Goal: Task Accomplishment & Management: Complete application form

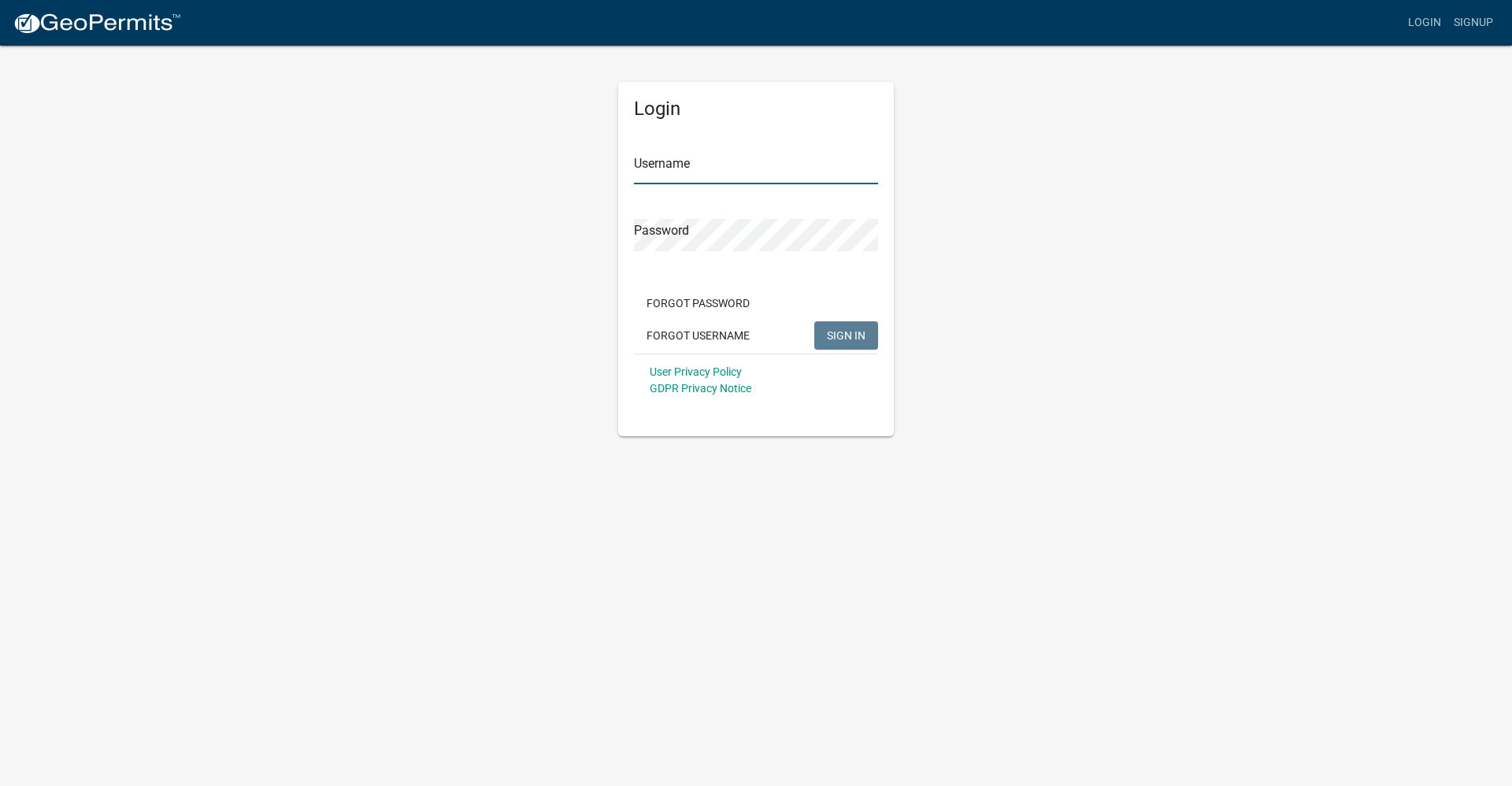
type input "nbaker"
click at [831, 332] on span "SIGN IN" at bounding box center [846, 334] width 38 height 12
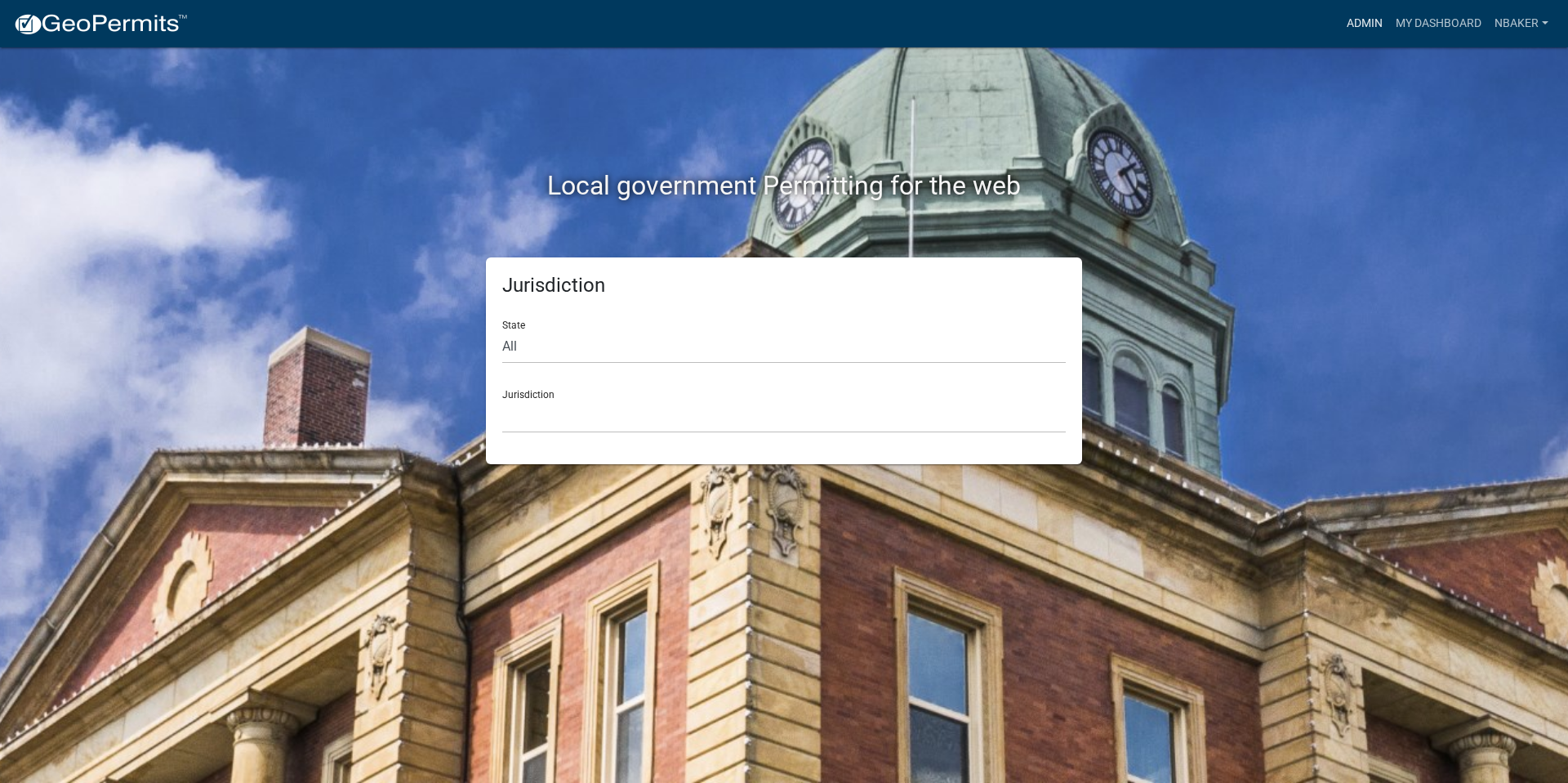
drag, startPoint x: 1363, startPoint y: 20, endPoint x: 1348, endPoint y: 23, distance: 15.3
click at [1363, 20] on link "Admin" at bounding box center [1364, 23] width 49 height 31
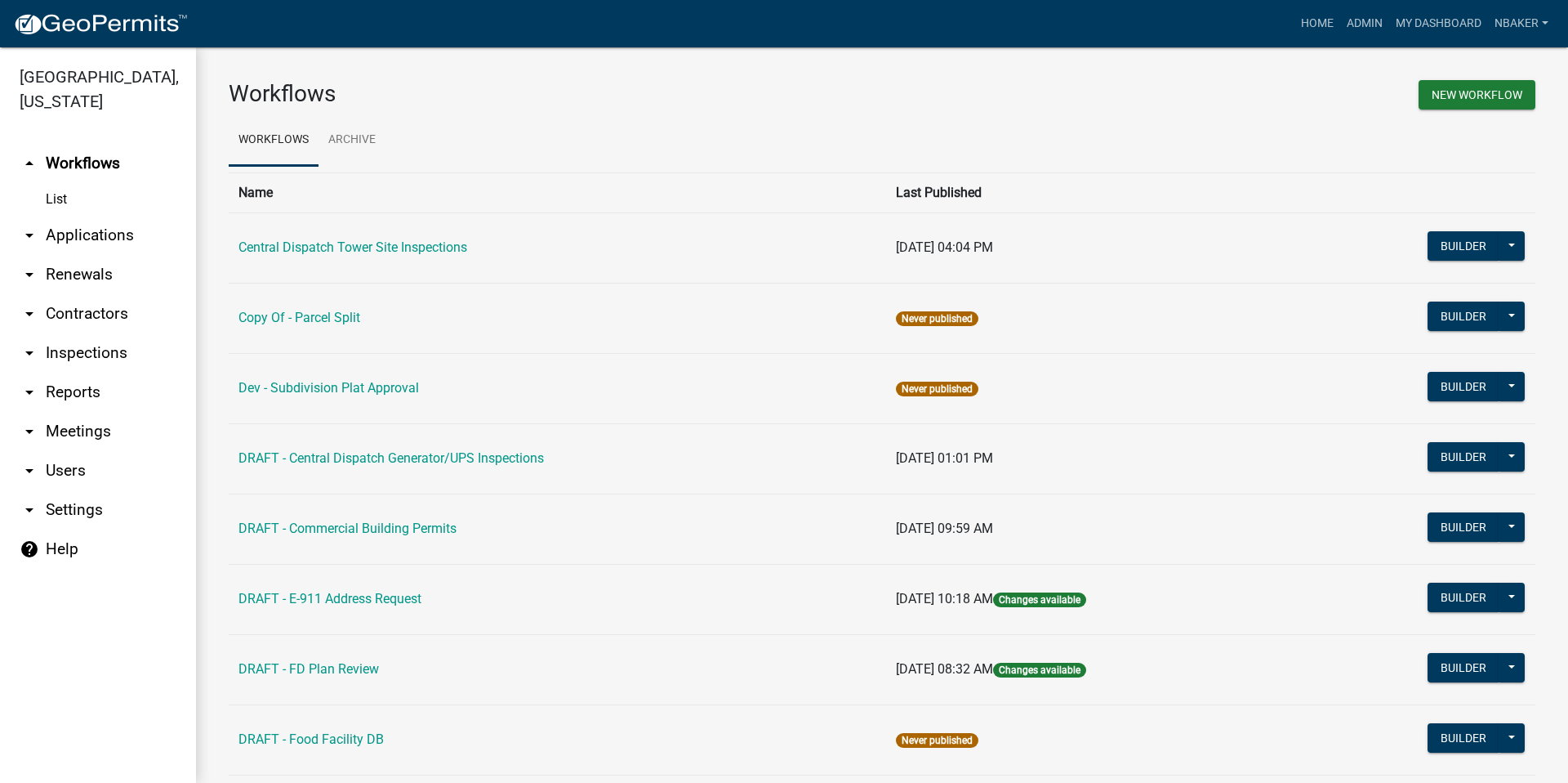
click at [115, 216] on link "arrow_drop_down Applications" at bounding box center [98, 235] width 196 height 39
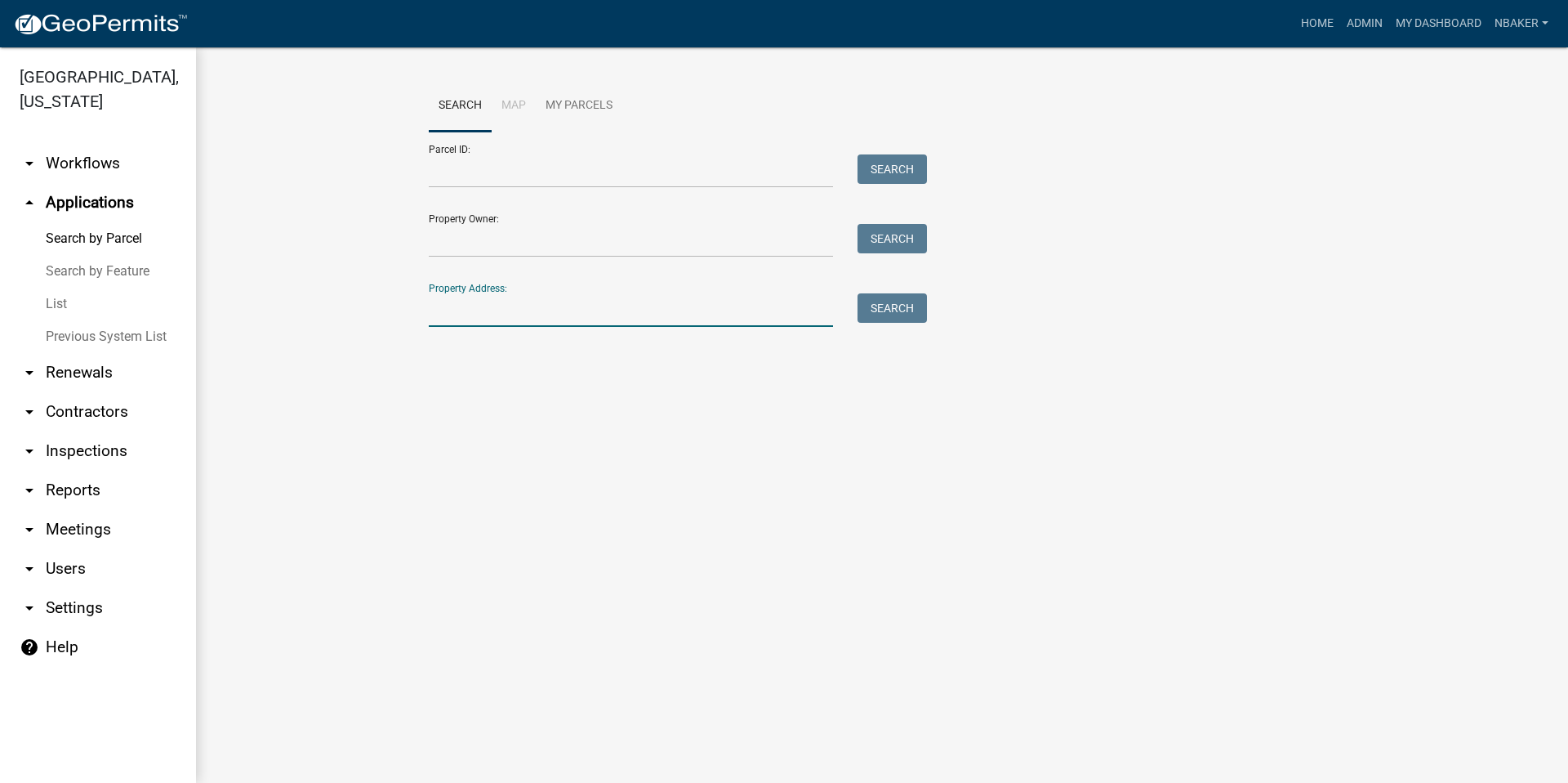
click at [548, 324] on input "Property Address:" at bounding box center [631, 310] width 405 height 34
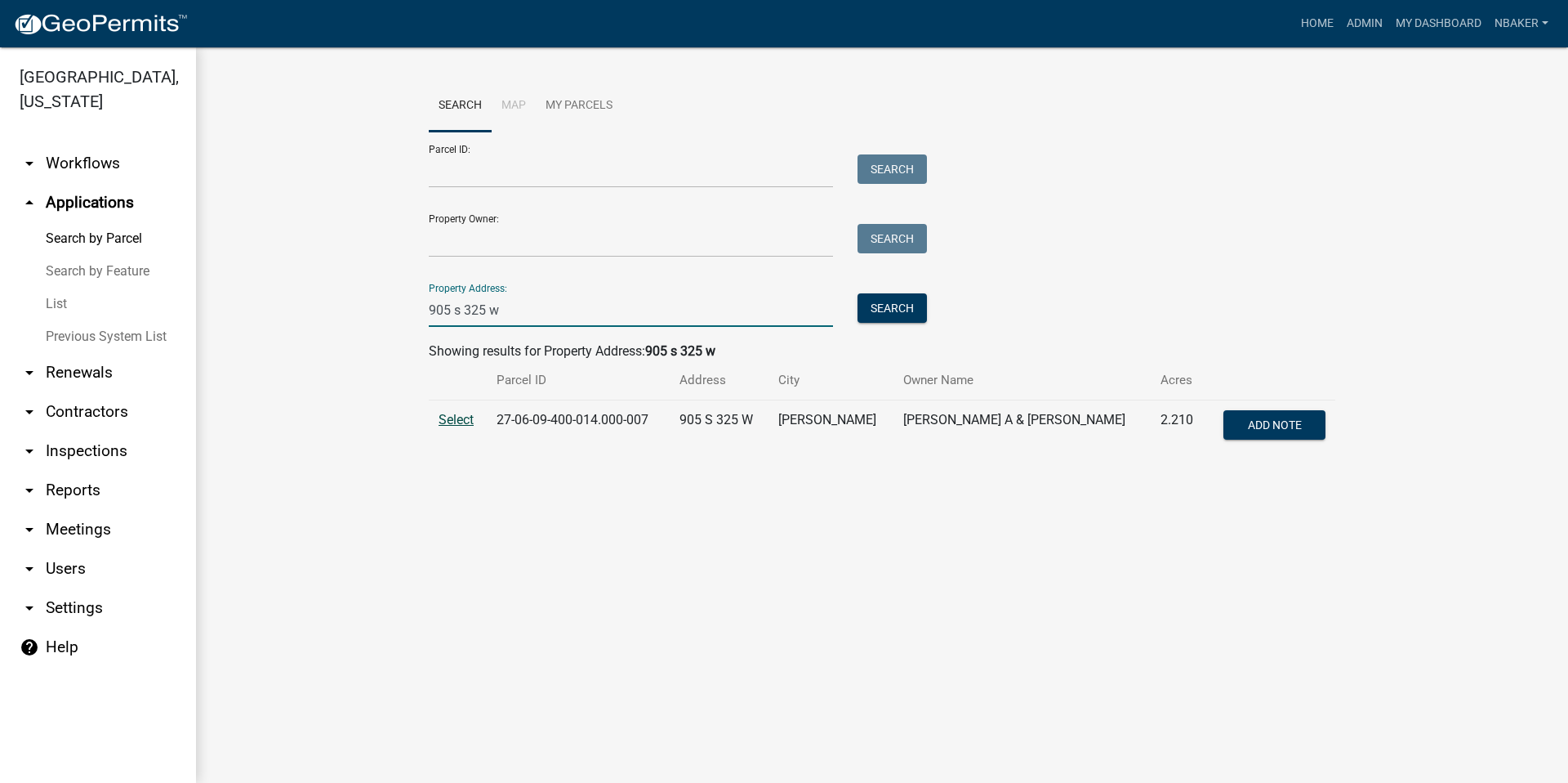
type input "905 s 325 w"
click at [465, 426] on span "Select" at bounding box center [456, 420] width 35 height 16
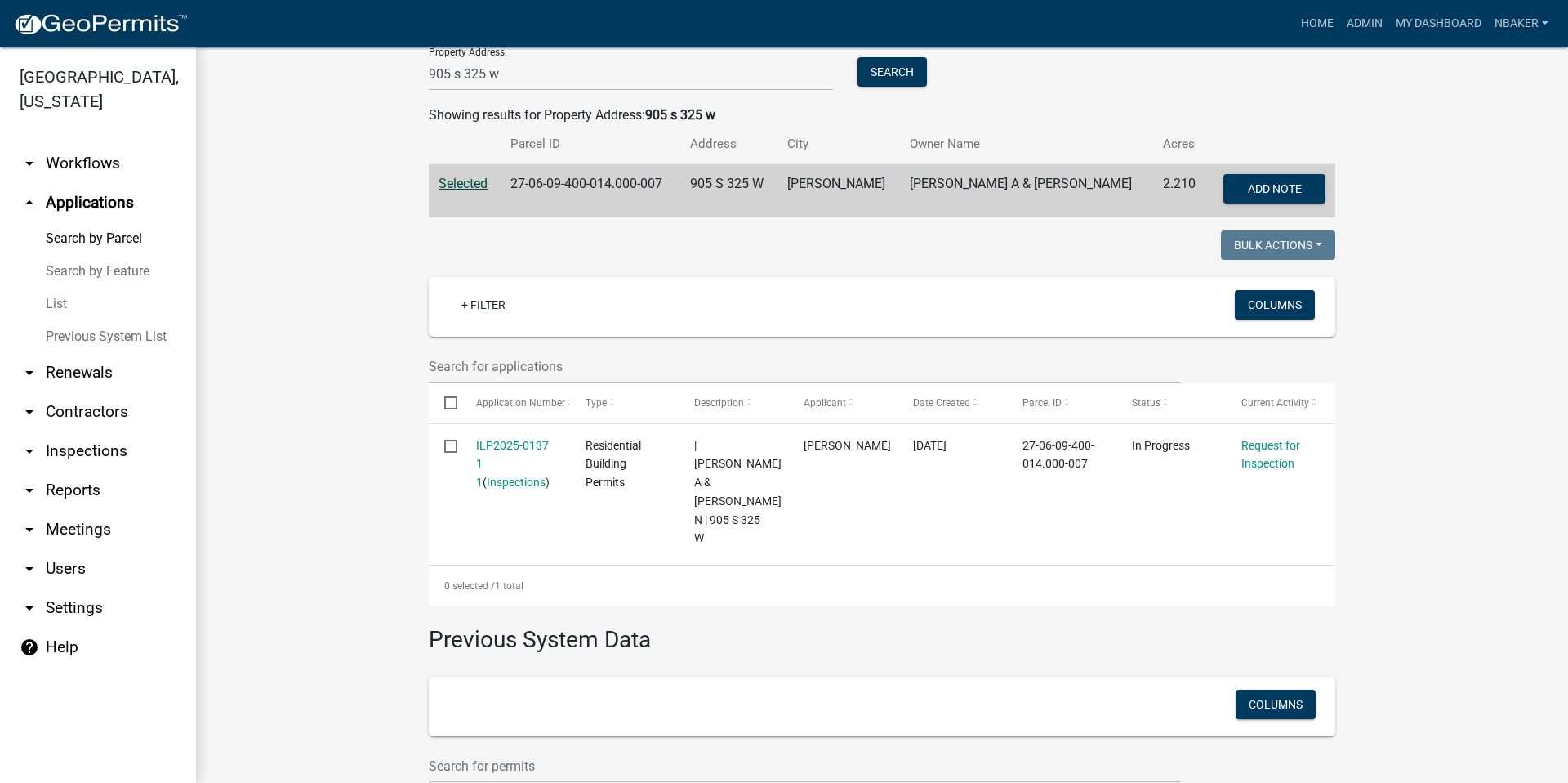
scroll to position [245, 0]
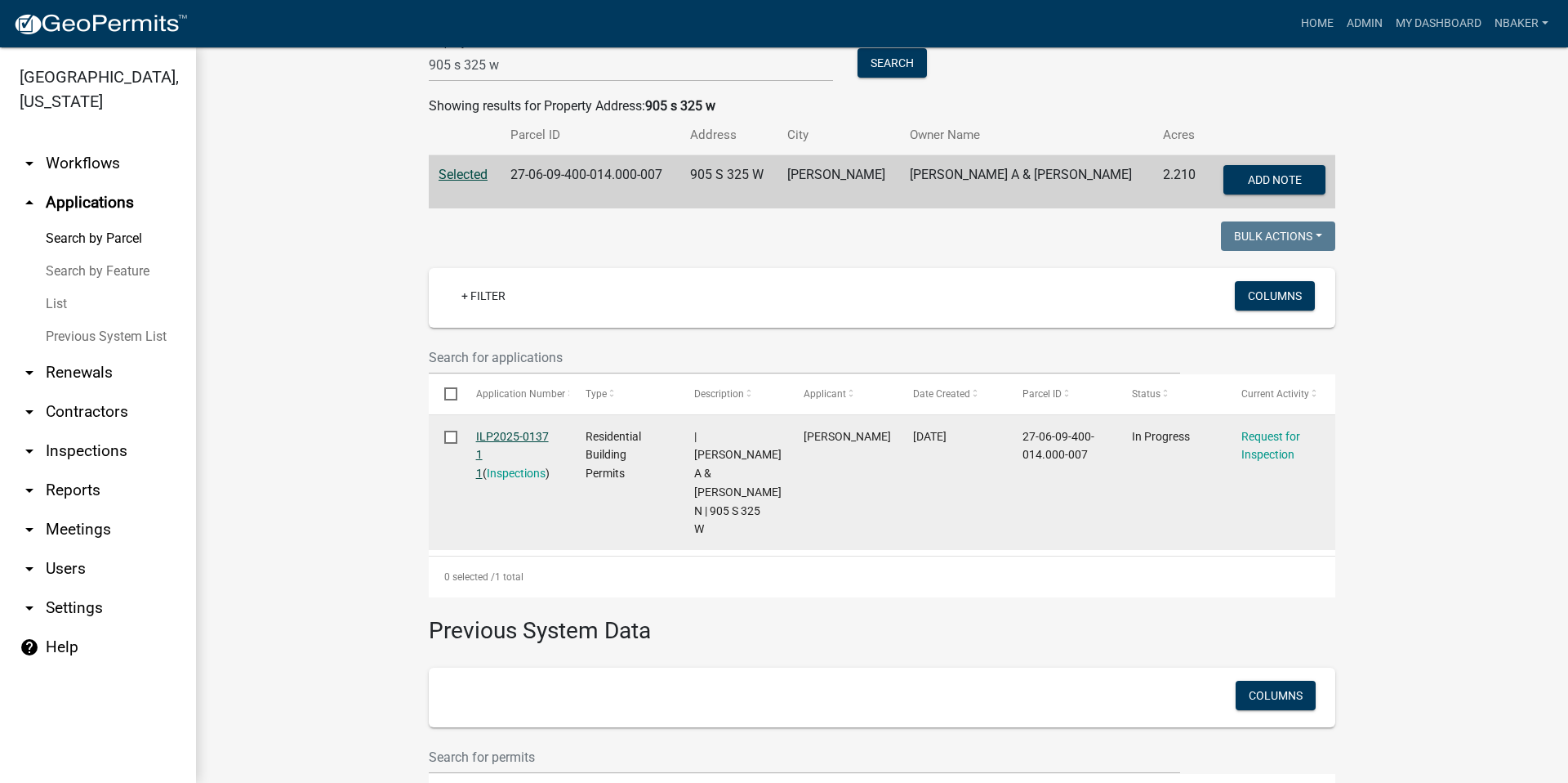
click at [535, 438] on link "ILP2025-0137 1 1" at bounding box center [513, 455] width 72 height 51
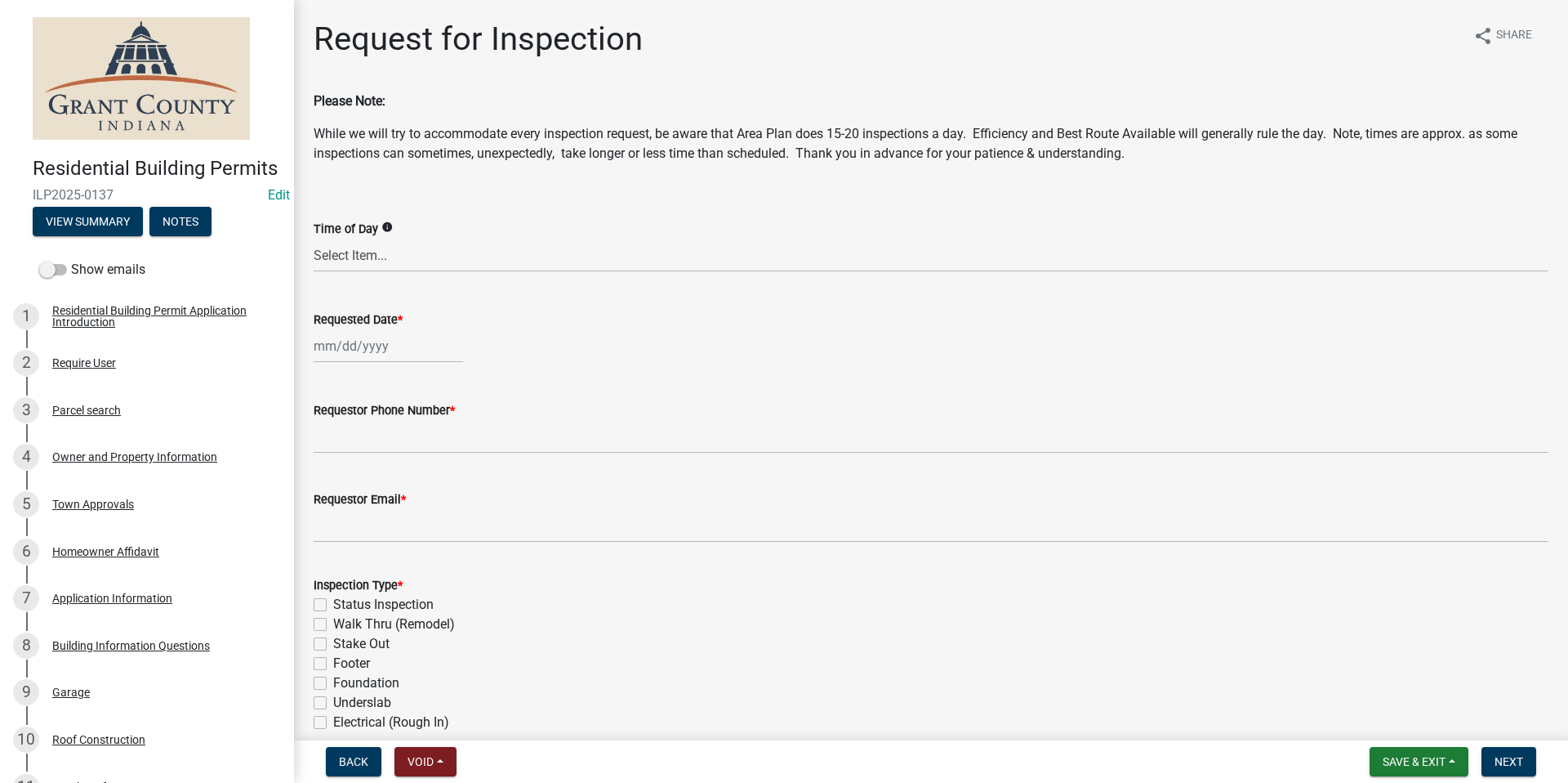
scroll to position [82, 0]
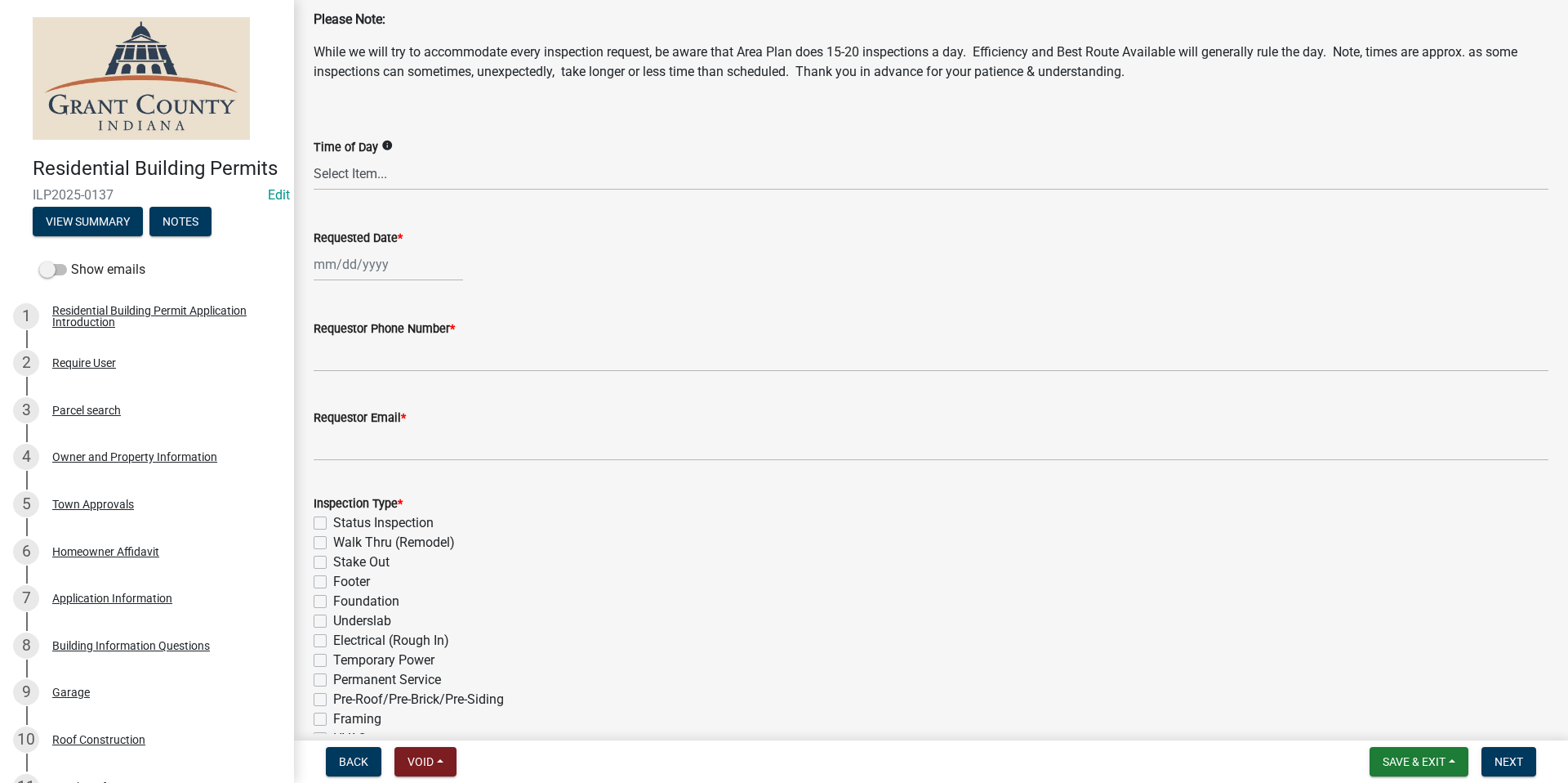
click at [385, 261] on div at bounding box center [387, 264] width 149 height 34
select select "9"
select select "2025"
click at [432, 346] on div "5" at bounding box center [434, 351] width 26 height 26
type input "09/05/2025"
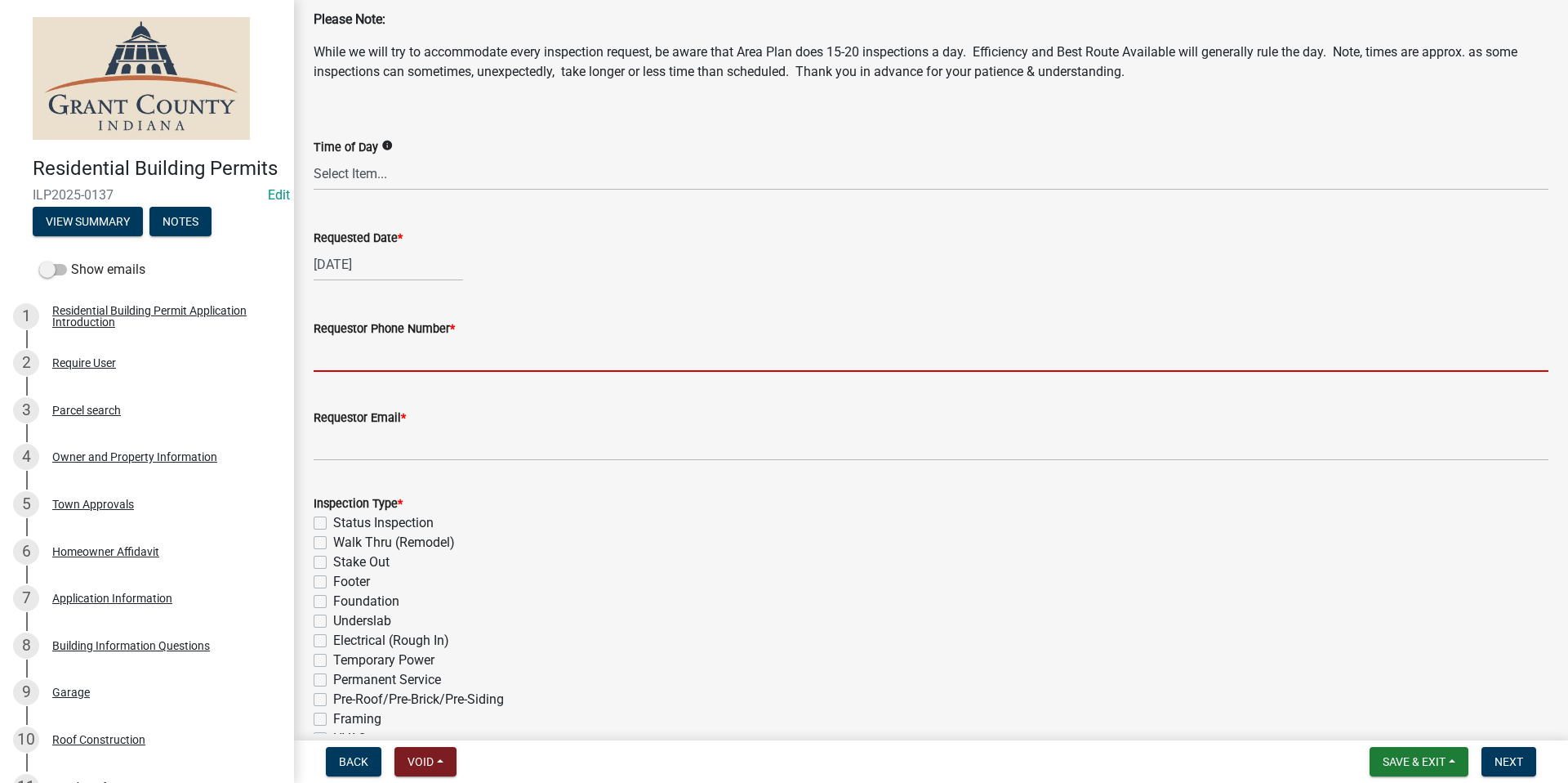
click at [412, 350] on input "Requestor Phone Number *" at bounding box center [930, 355] width 1235 height 34
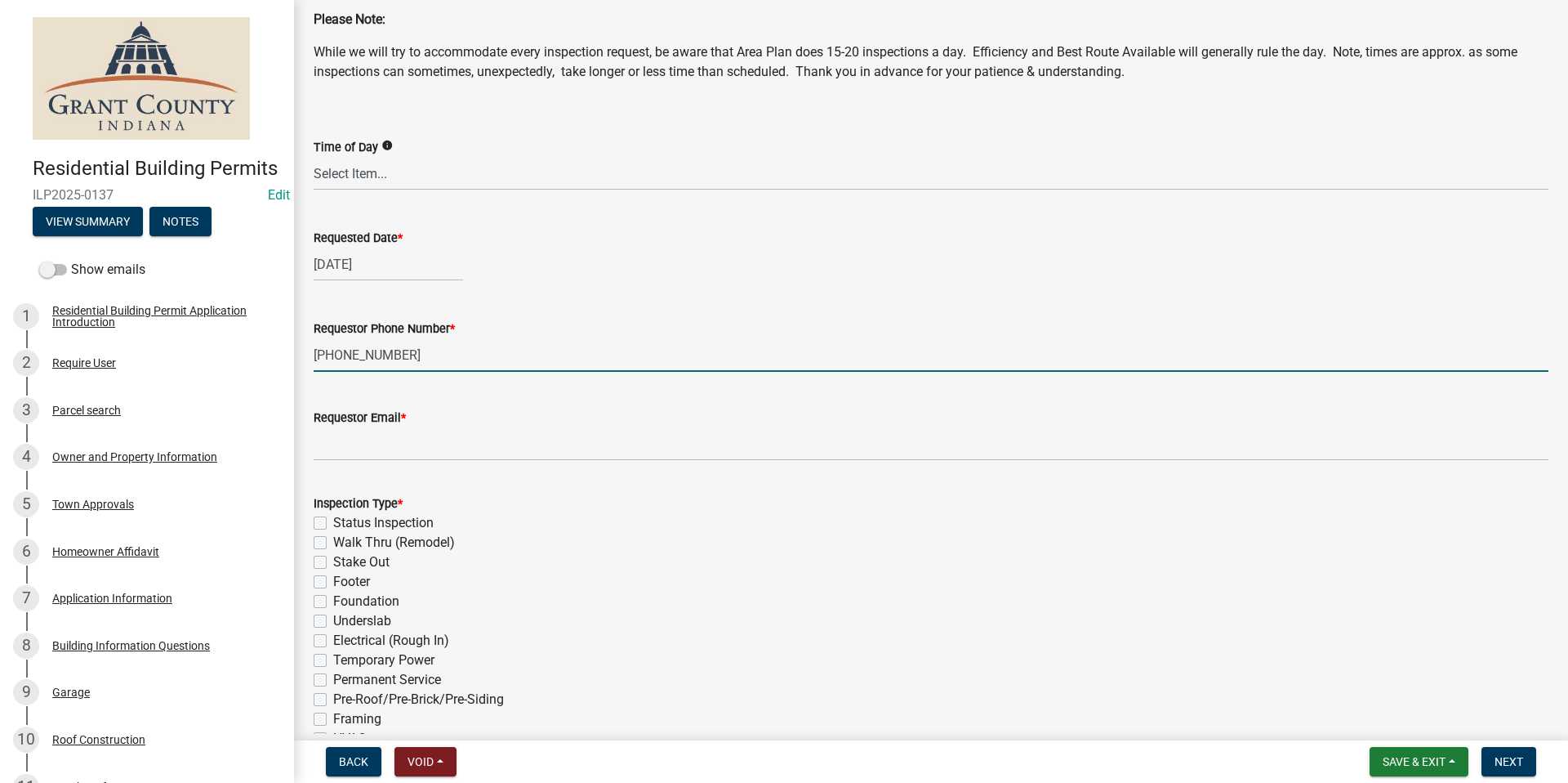
type input "765-618-7635"
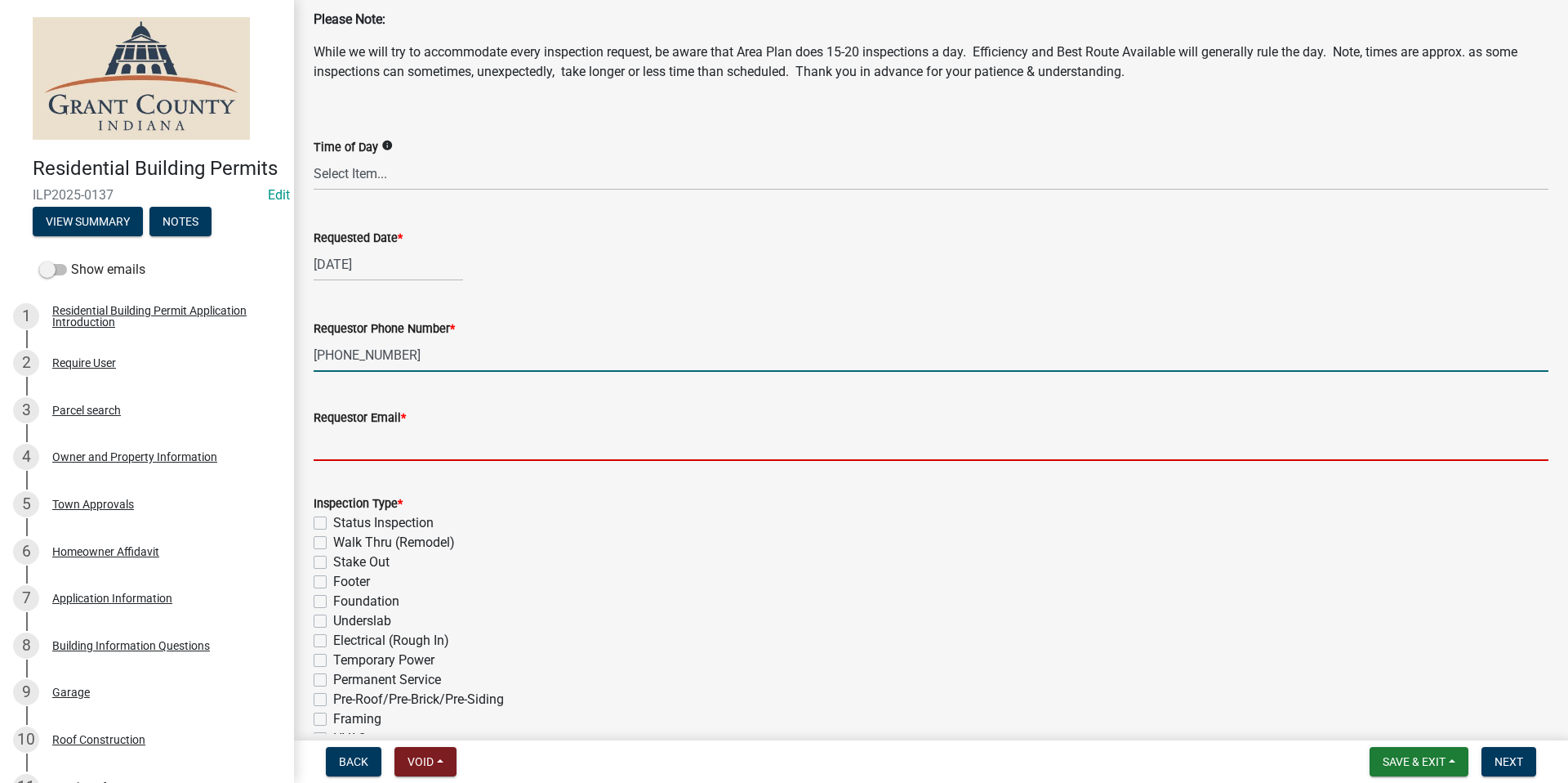
click at [472, 445] on input "Requestor Email *" at bounding box center [930, 444] width 1235 height 34
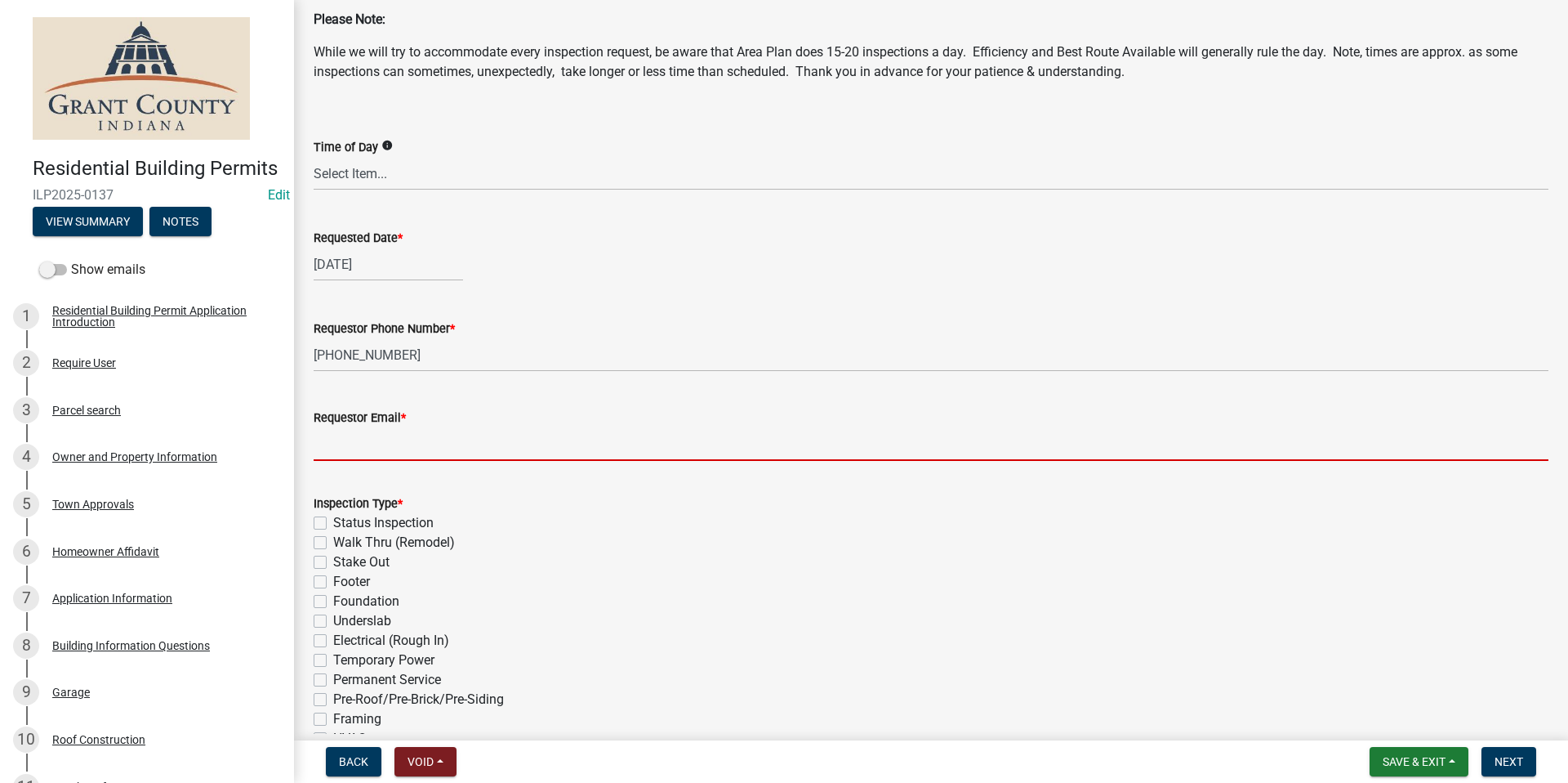
type input "[EMAIL_ADDRESS][DOMAIN_NAME]"
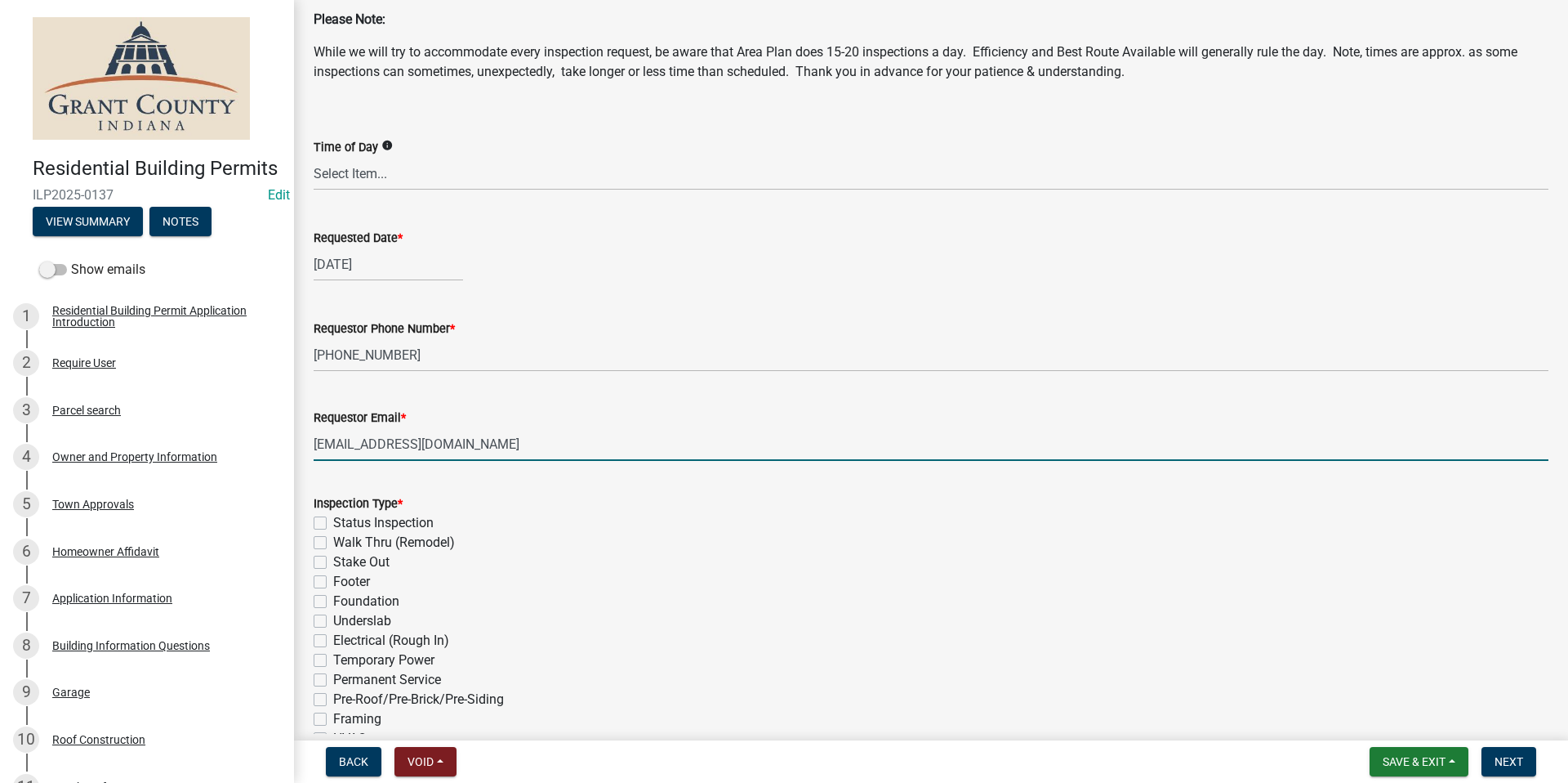
type textarea "Grounding/Bonding"
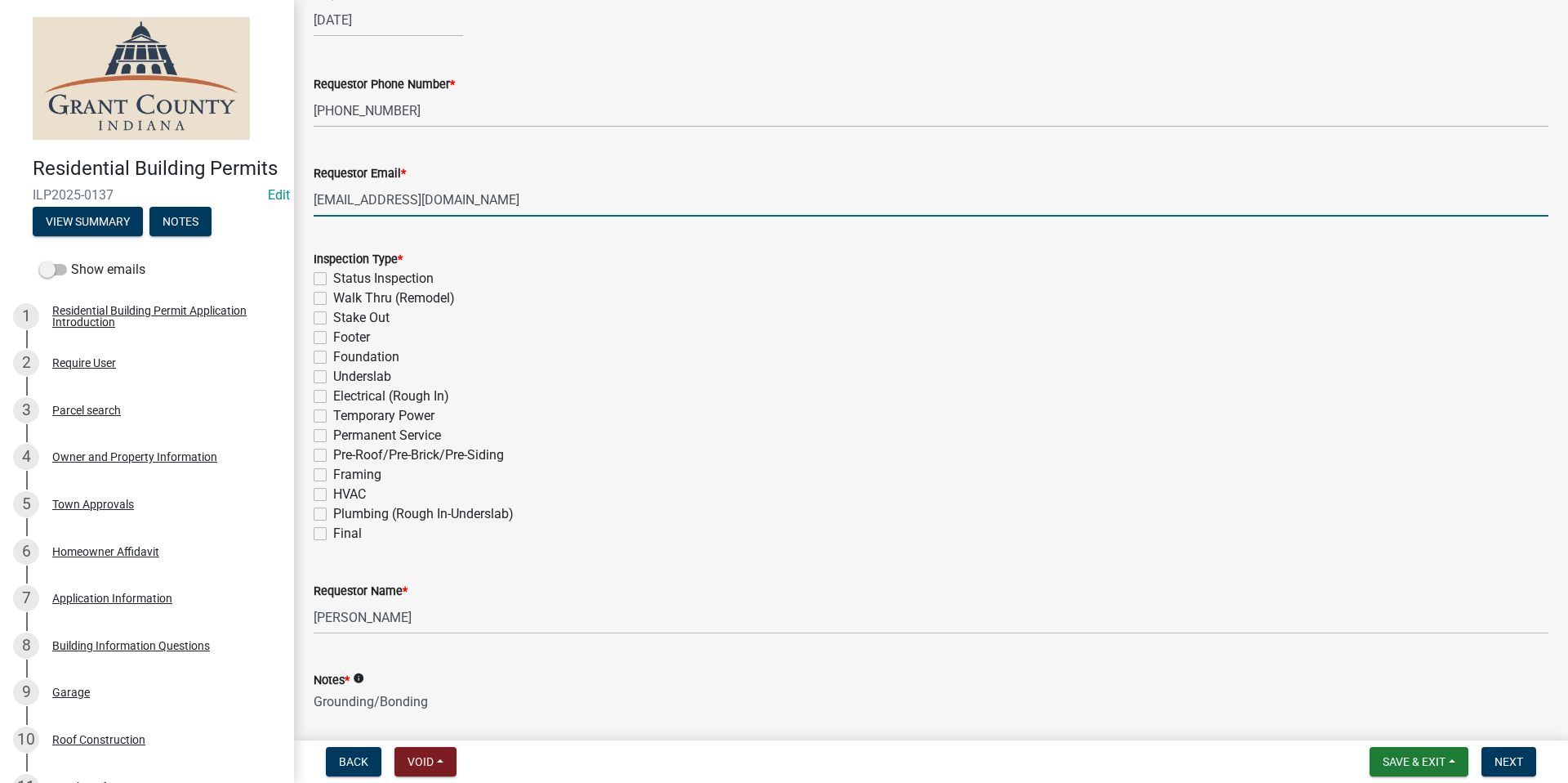
scroll to position [327, 0]
click at [333, 534] on label "Final" at bounding box center [347, 533] width 28 height 20
click at [333, 534] on input "Final" at bounding box center [338, 528] width 10 height 10
checkbox input "true"
checkbox input "false"
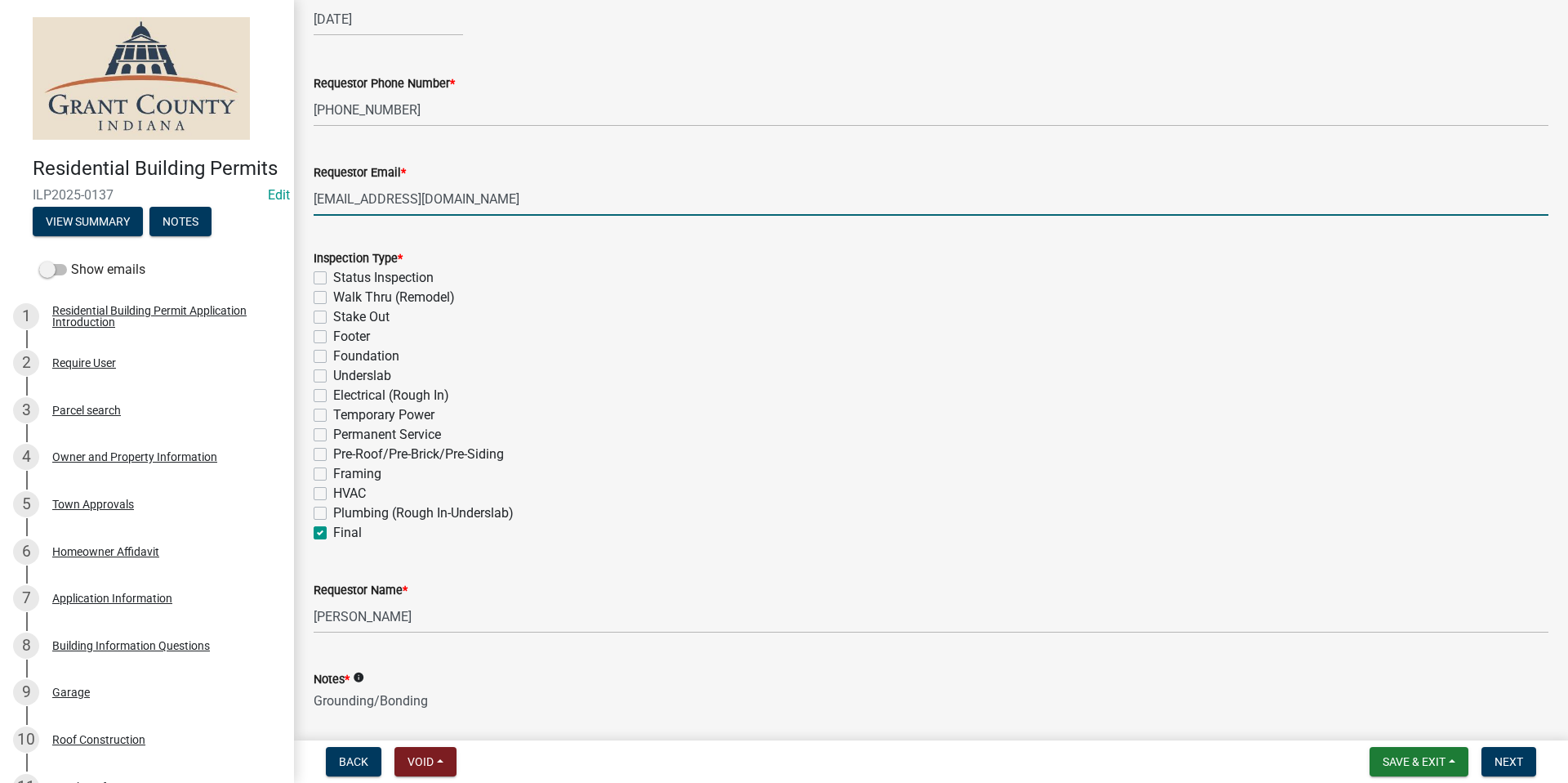
checkbox input "false"
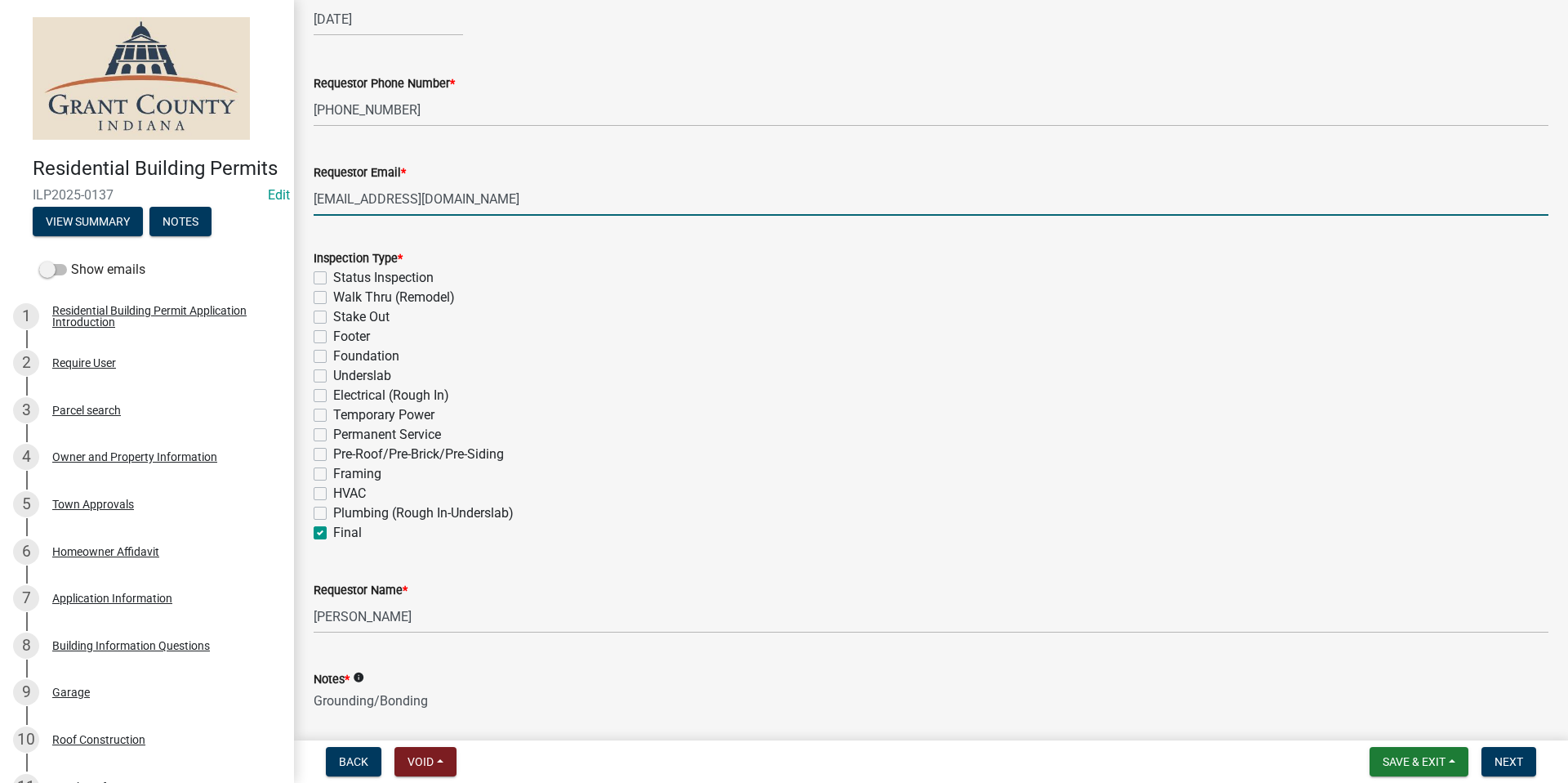
checkbox input "false"
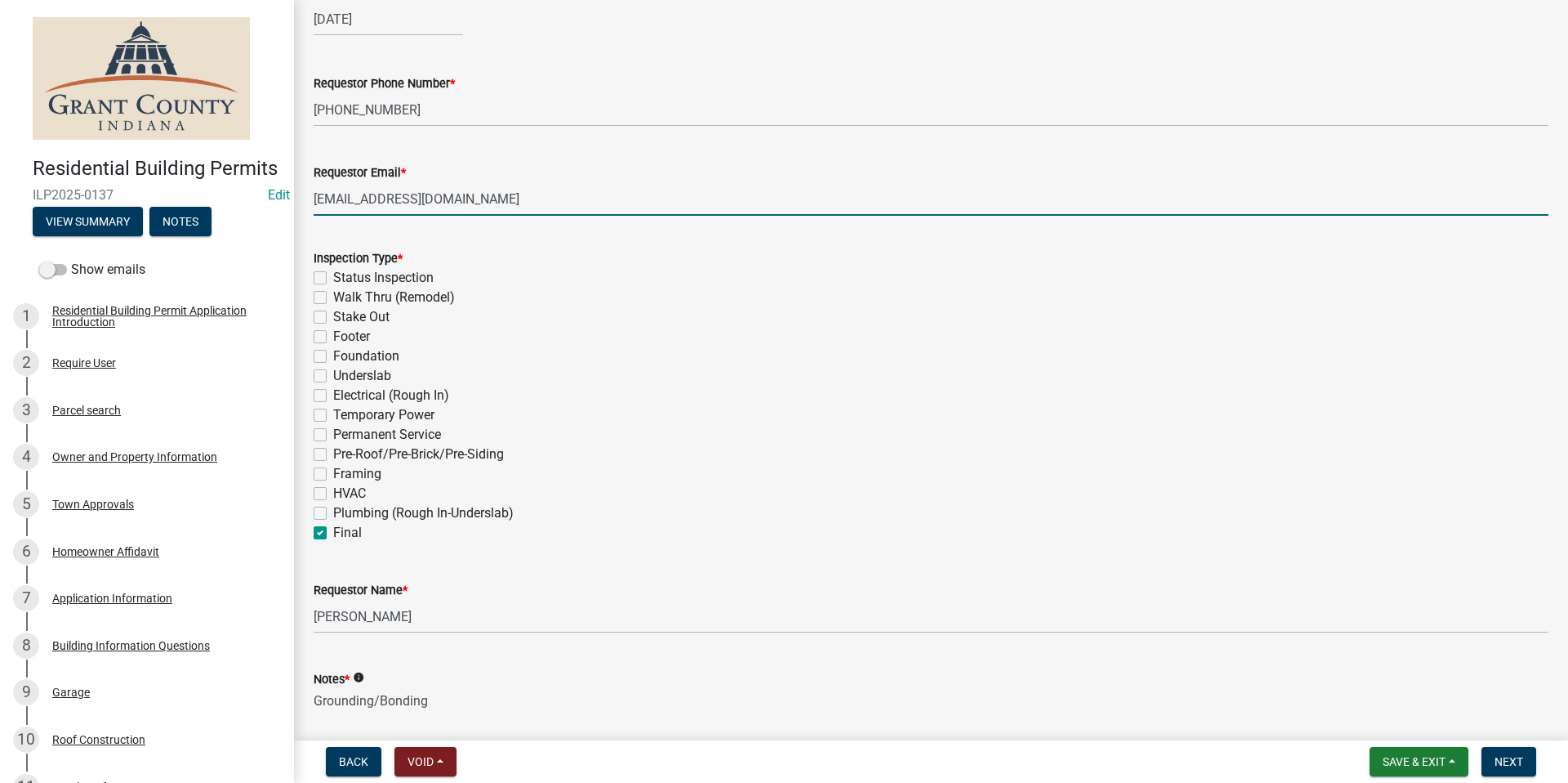
checkbox input "false"
checkbox input "true"
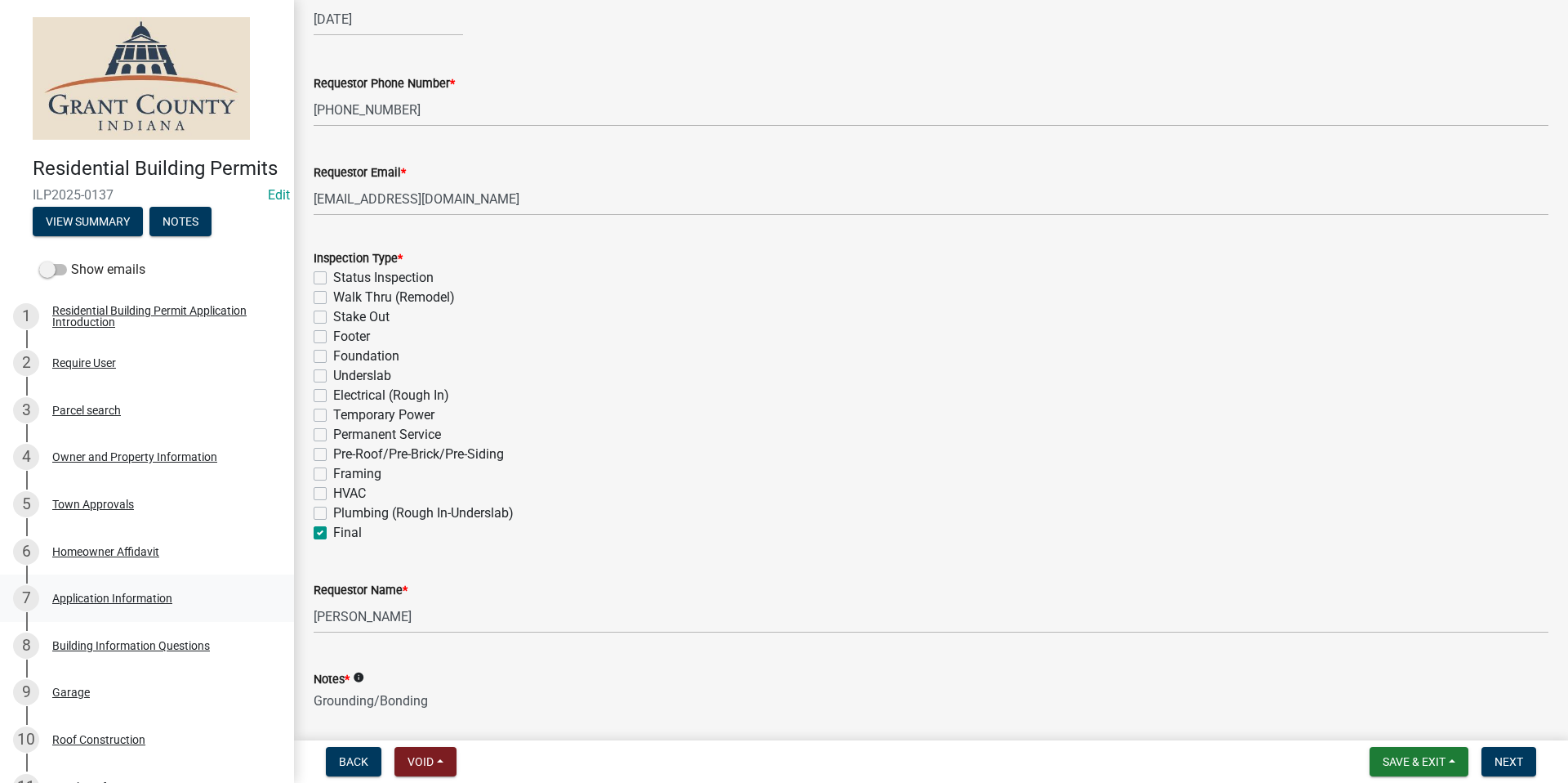
drag, startPoint x: 420, startPoint y: 605, endPoint x: 241, endPoint y: 608, distance: 179.0
click at [241, 608] on div "Residential Building Permits ILP2025-0137 Edit View Summary Notes Show emails 1…" at bounding box center [784, 391] width 1568 height 783
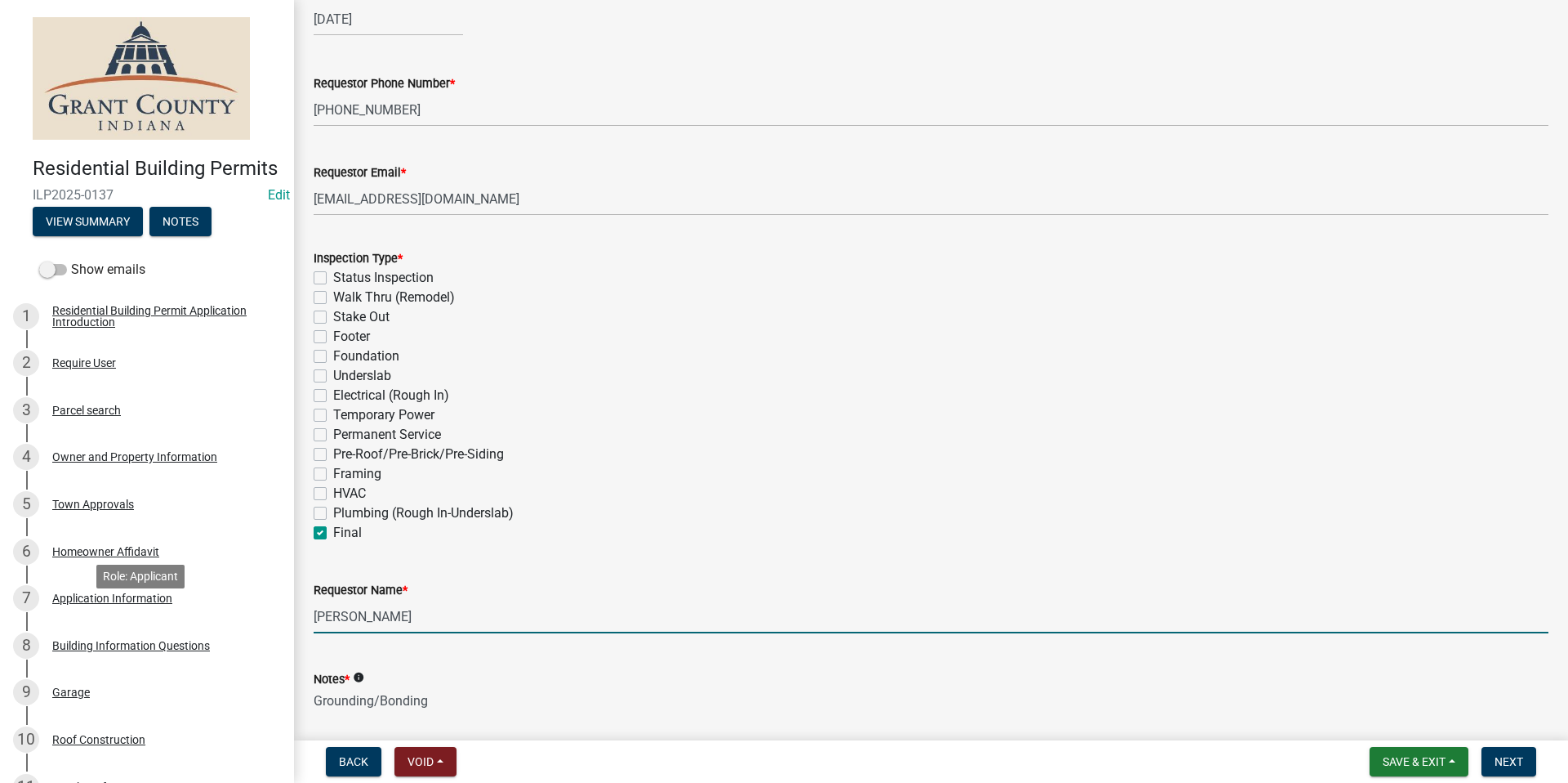
drag, startPoint x: 241, startPoint y: 608, endPoint x: 445, endPoint y: 616, distance: 204.2
click at [445, 616] on input "[PERSON_NAME]" at bounding box center [930, 616] width 1235 height 34
drag, startPoint x: 445, startPoint y: 616, endPoint x: 264, endPoint y: 612, distance: 181.0
click at [264, 612] on div "Residential Building Permits ILP2025-0137 Edit View Summary Notes Show emails 1…" at bounding box center [784, 391] width 1568 height 783
click at [119, 237] on button "View Summary" at bounding box center [88, 221] width 110 height 29
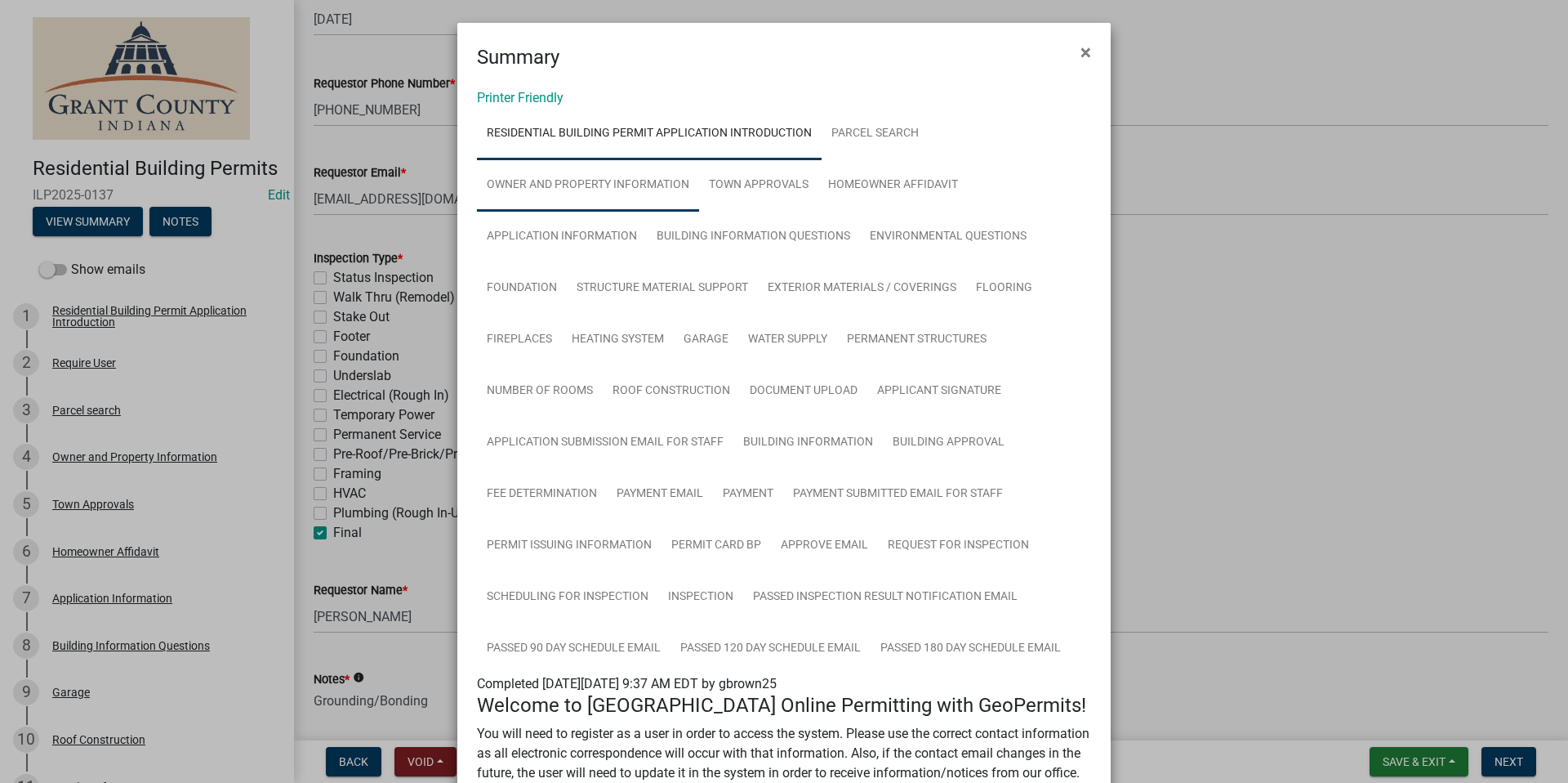
click at [643, 188] on link "Owner and Property Information" at bounding box center [588, 186] width 222 height 53
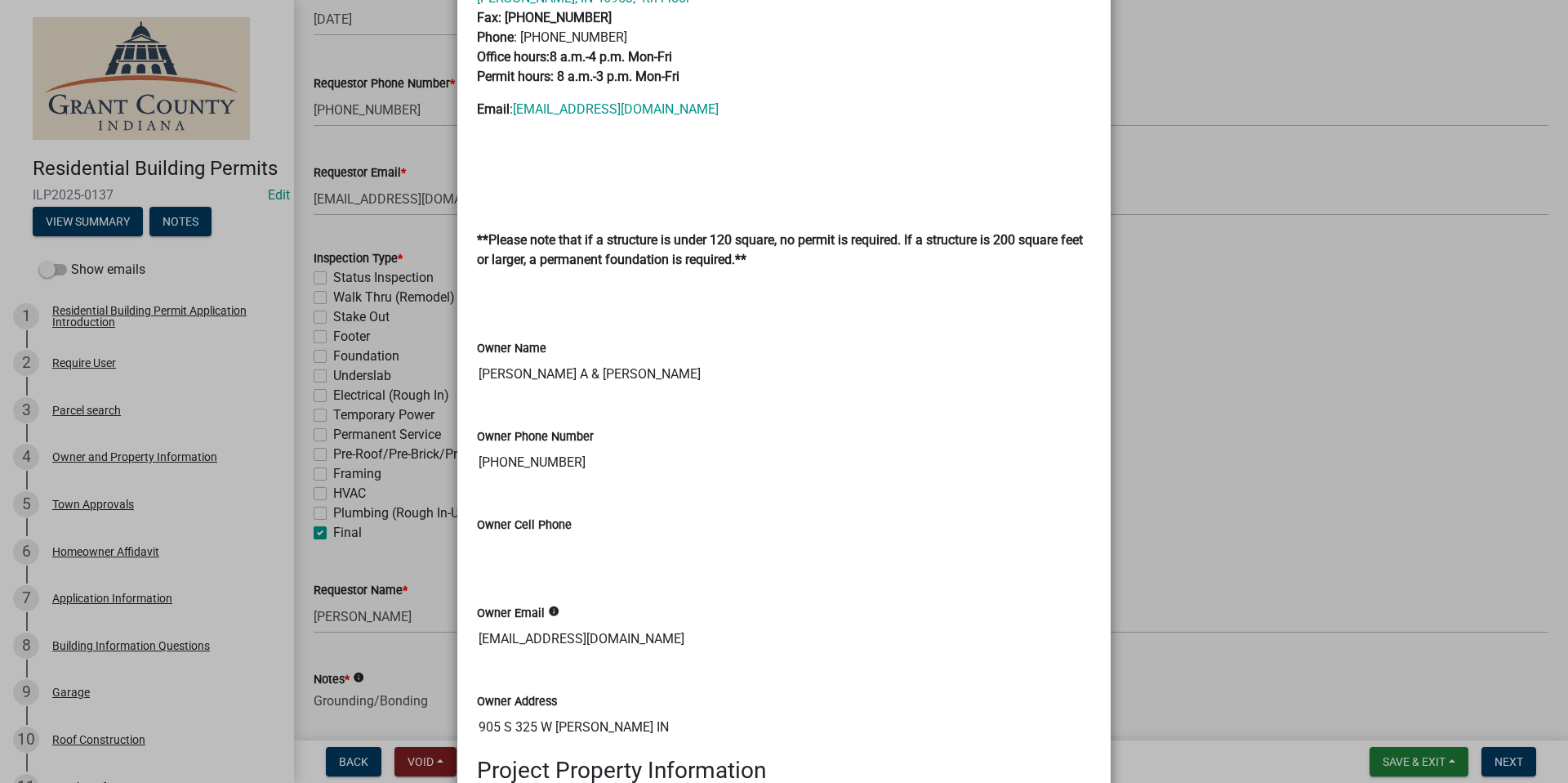
scroll to position [818, 0]
drag, startPoint x: 1129, startPoint y: 328, endPoint x: 1025, endPoint y: 344, distance: 105.2
click at [1130, 328] on ngb-modal-window "Summary × Printer Friendly Residential Building Permit Application Introduction…" at bounding box center [784, 391] width 1568 height 783
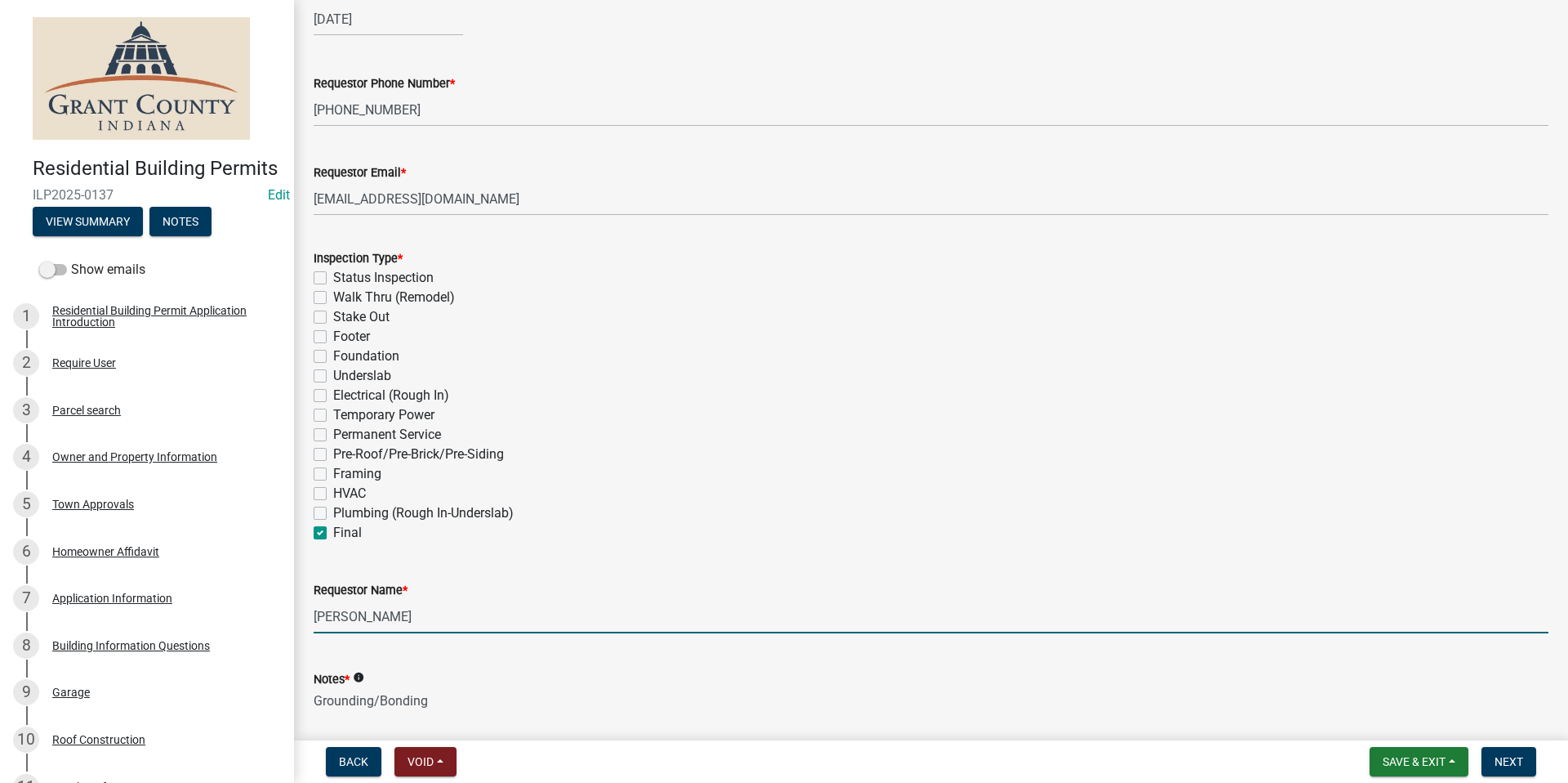
click at [365, 616] on input "James Ferrar" at bounding box center [930, 616] width 1235 height 34
click at [368, 616] on input "James Ferrar" at bounding box center [930, 616] width 1235 height 34
click at [387, 622] on input "James Farrar" at bounding box center [930, 616] width 1235 height 34
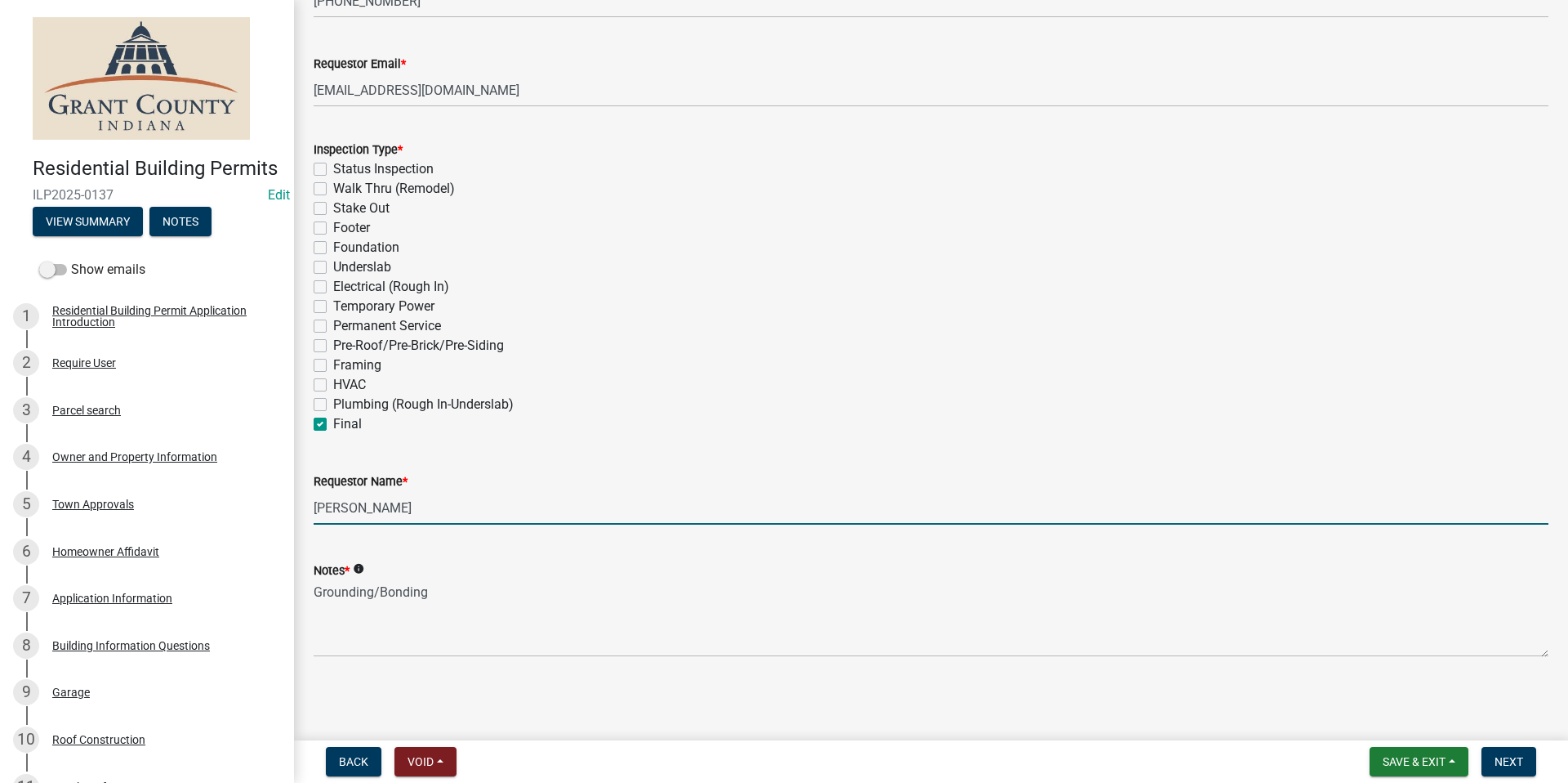
type input "James Farrer"
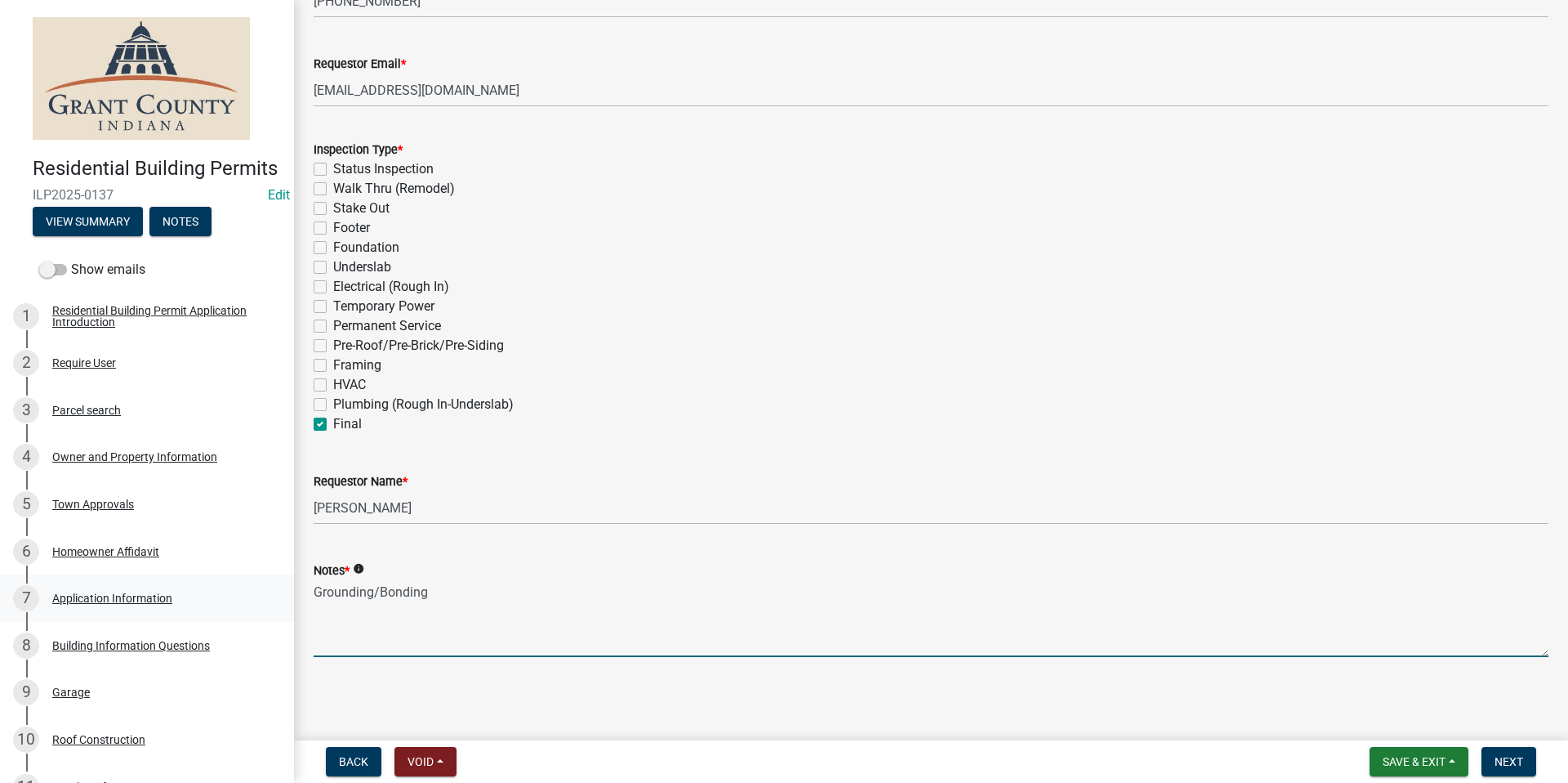
drag, startPoint x: 721, startPoint y: 603, endPoint x: 190, endPoint y: 613, distance: 531.1
click at [192, 613] on div "Residential Building Permits ILP2025-0137 Edit View Summary Notes Show emails 1…" at bounding box center [784, 391] width 1568 height 783
type textarea "G"
type textarea "FINAL INSPECTION ON METAL GARAGE"
click at [1527, 778] on nav "Back Void Withdraw Lock Expire Void Save & Exit Save Save & Exit Next" at bounding box center [931, 761] width 1275 height 42
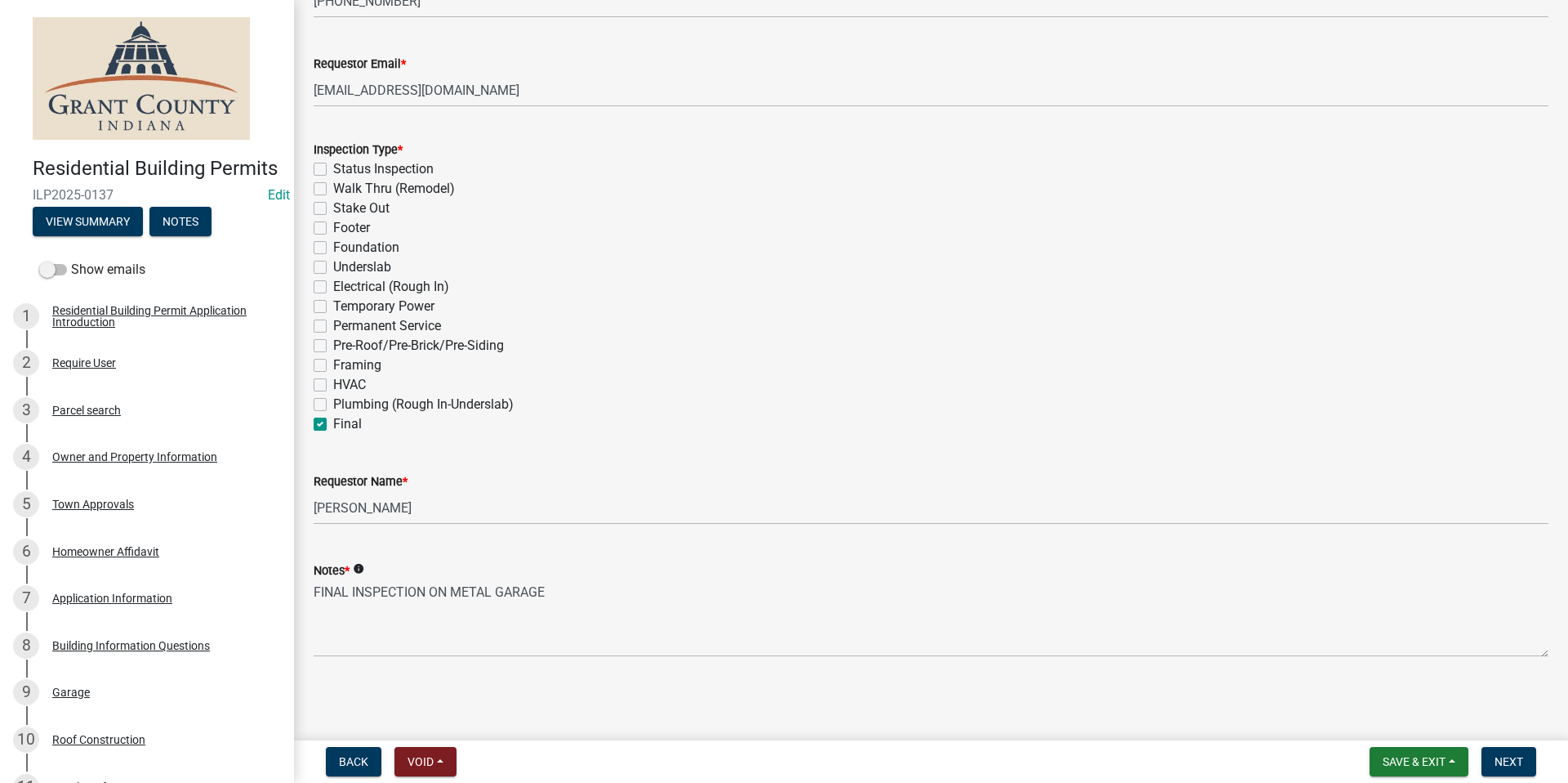
click at [1527, 776] on nav "Back Void Withdraw Lock Expire Void Save & Exit Save Save & Exit Next" at bounding box center [931, 761] width 1275 height 42
click at [1527, 771] on button "Next" at bounding box center [1508, 761] width 54 height 29
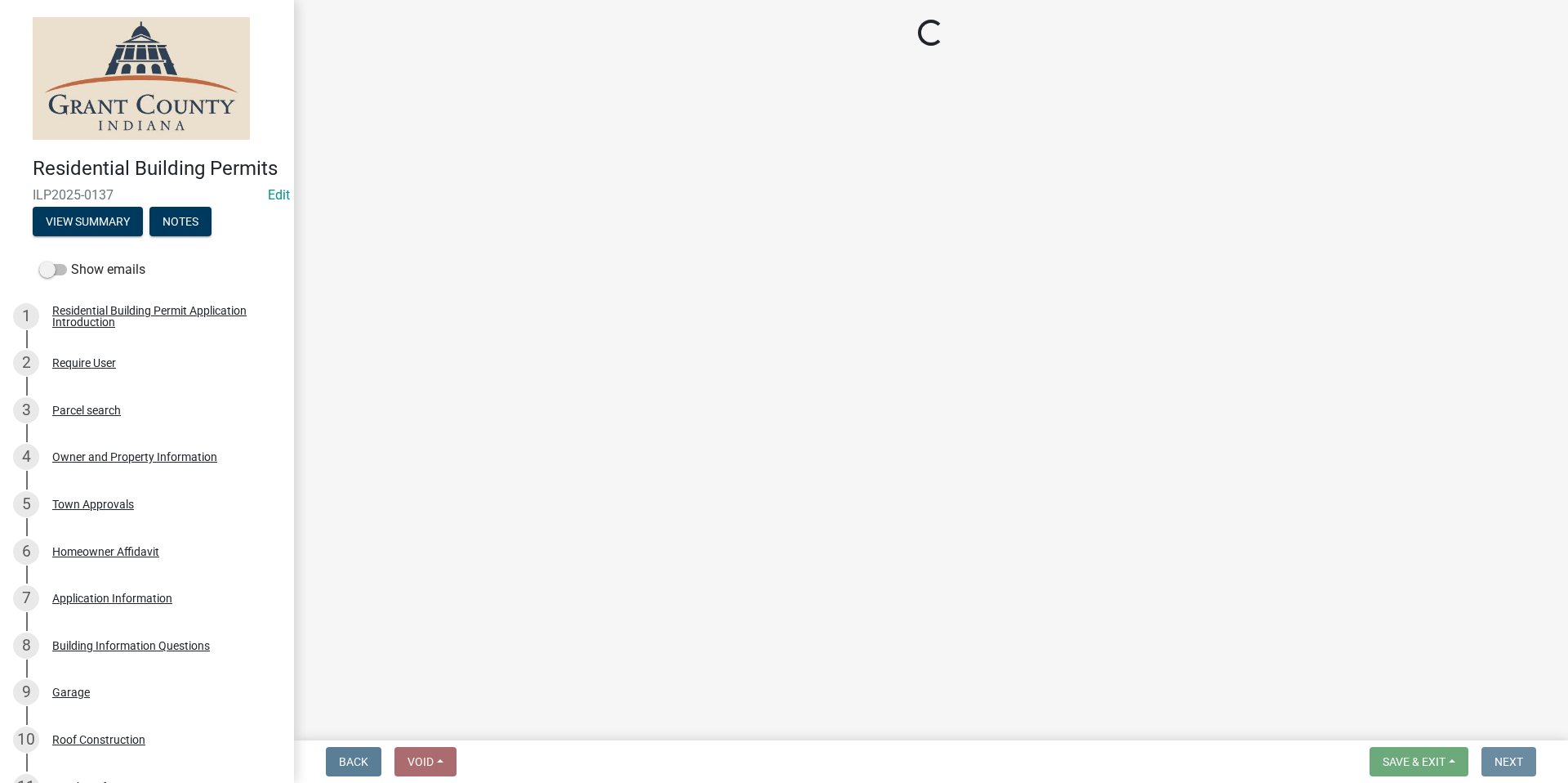
scroll to position [0, 0]
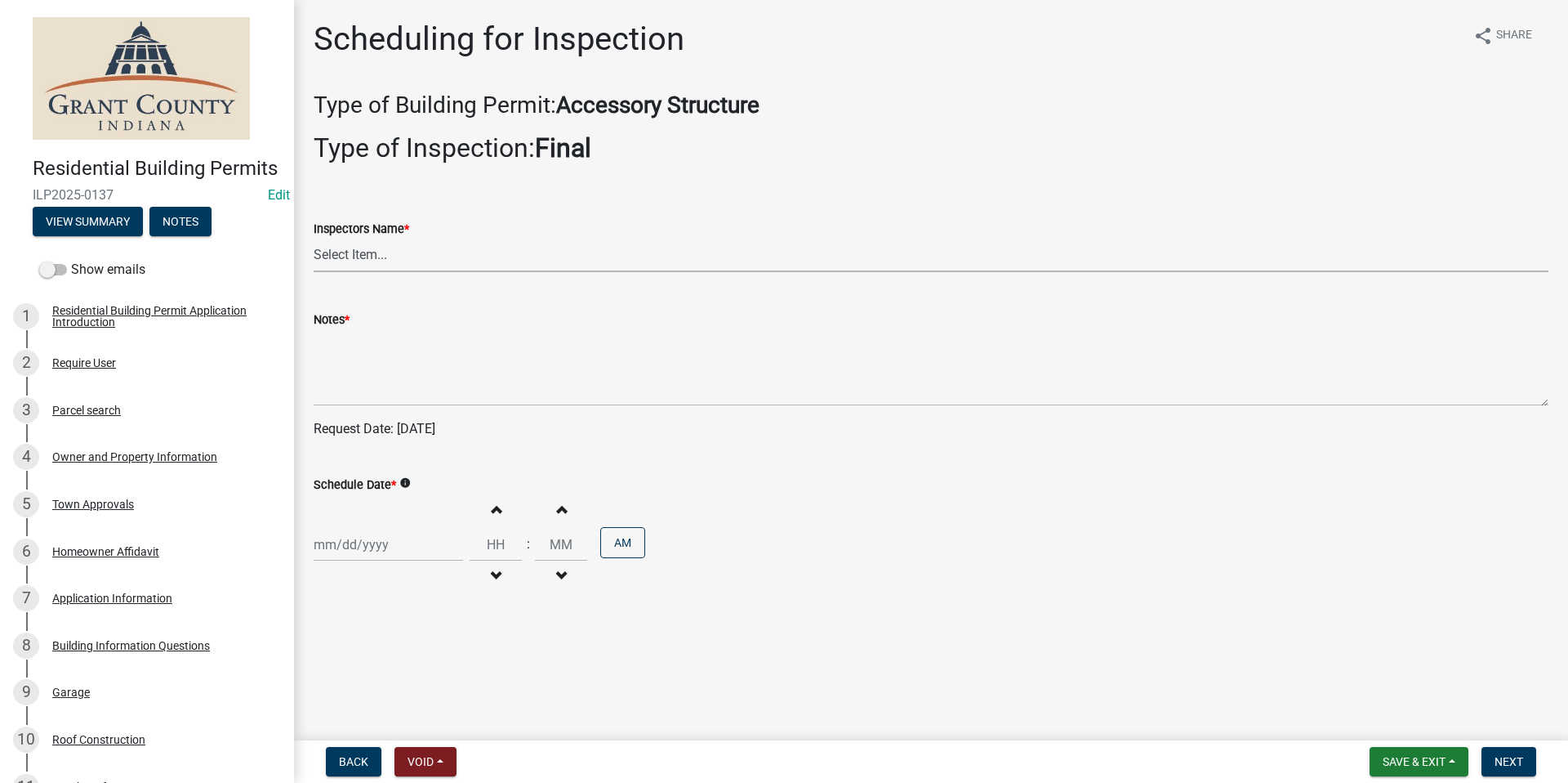
click at [368, 243] on select "Select Item... rberryhill (Randy Berryhill) jecouch (Jeffrey Couch) BBenefield …" at bounding box center [930, 255] width 1235 height 34
select select "d7f9a44a-d2ea-4d3c-83b3-1aa71c950bd5"
click at [313, 238] on select "Select Item... rberryhill (Randy Berryhill) jecouch (Jeffrey Couch) BBenefield …" at bounding box center [930, 255] width 1235 height 34
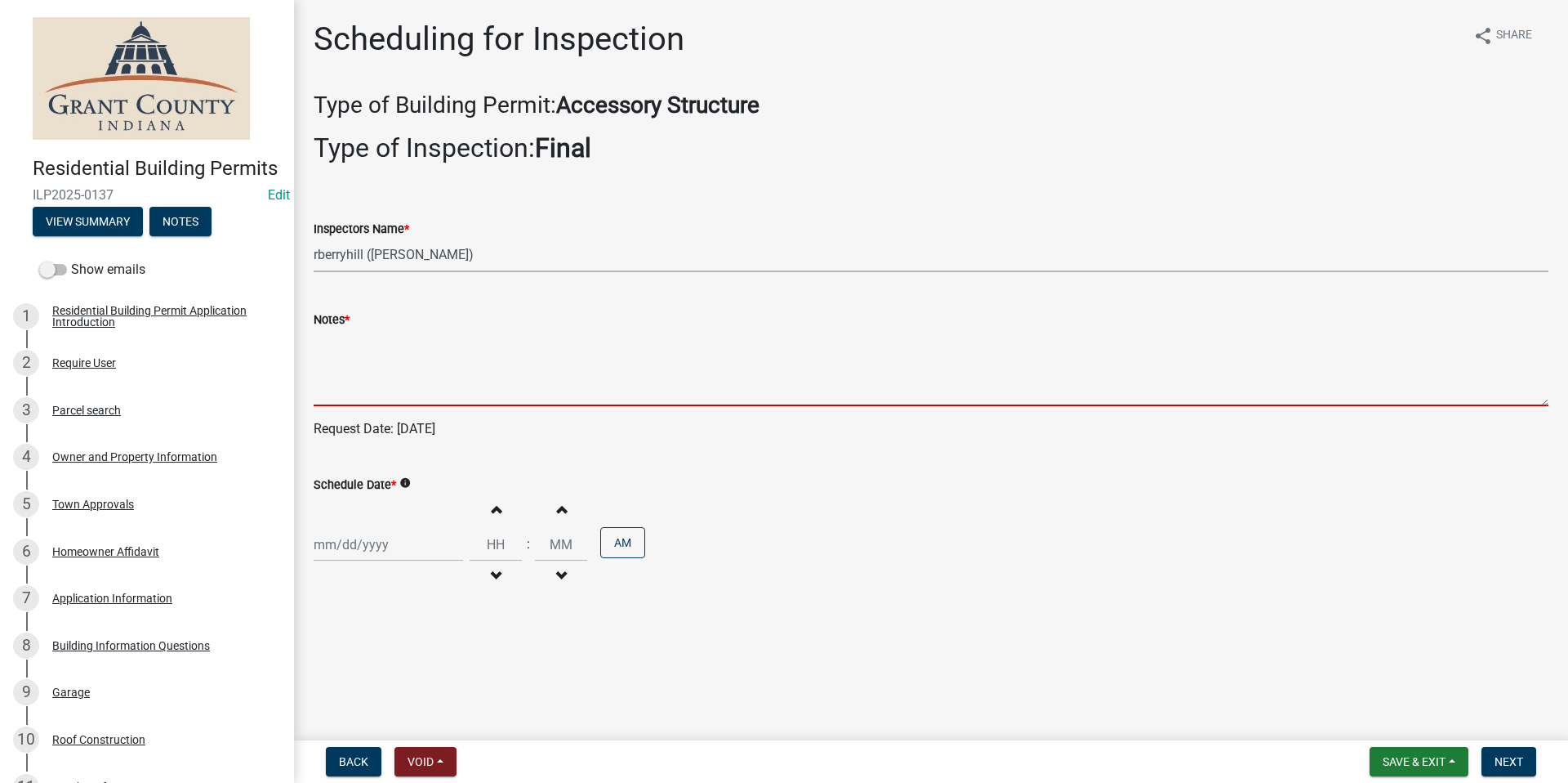
click at [375, 348] on textarea "Notes *" at bounding box center [930, 367] width 1235 height 77
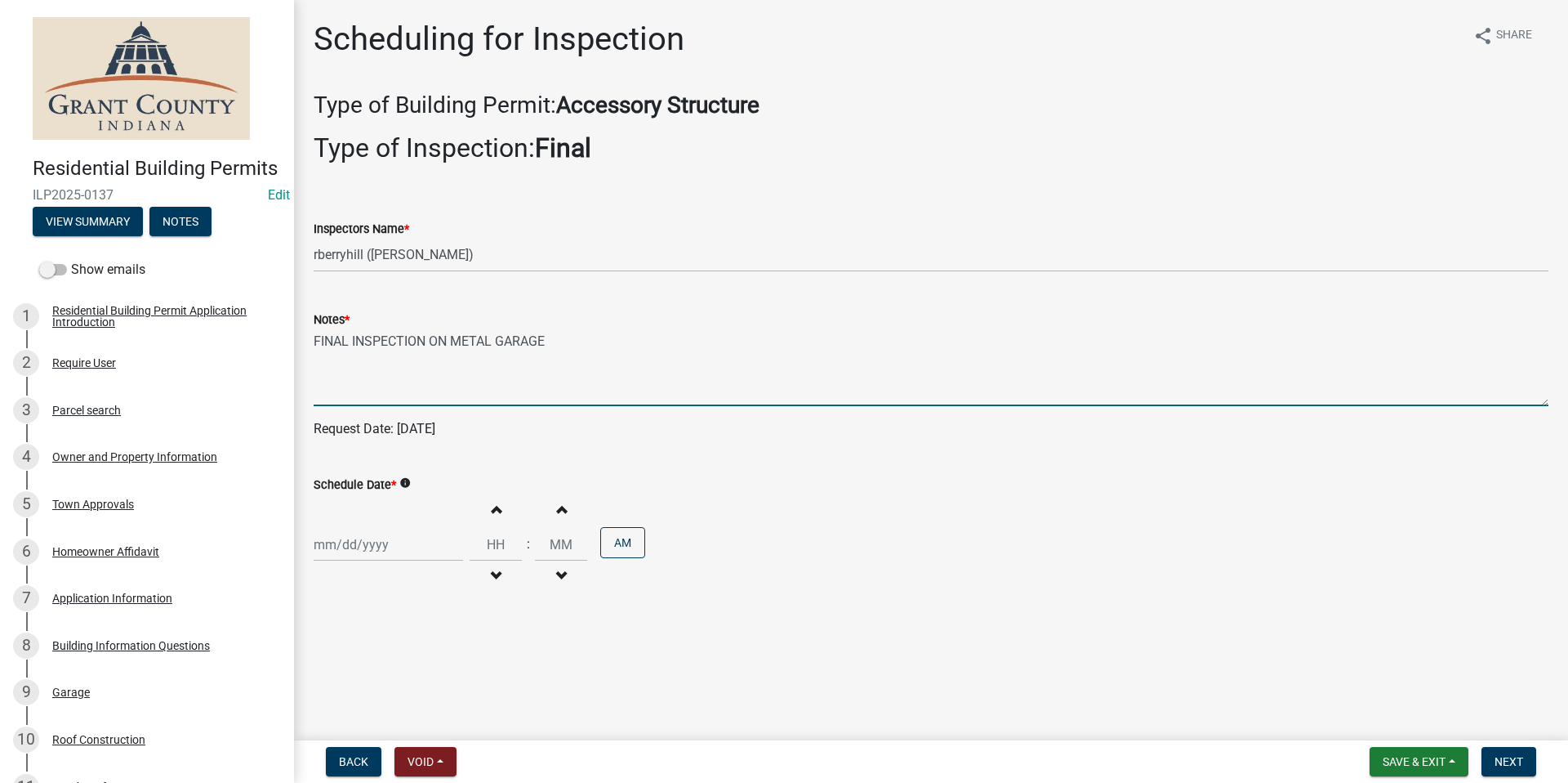
type textarea "FINAL INSPECTION ON METAL GARAGE"
select select "9"
select select "2025"
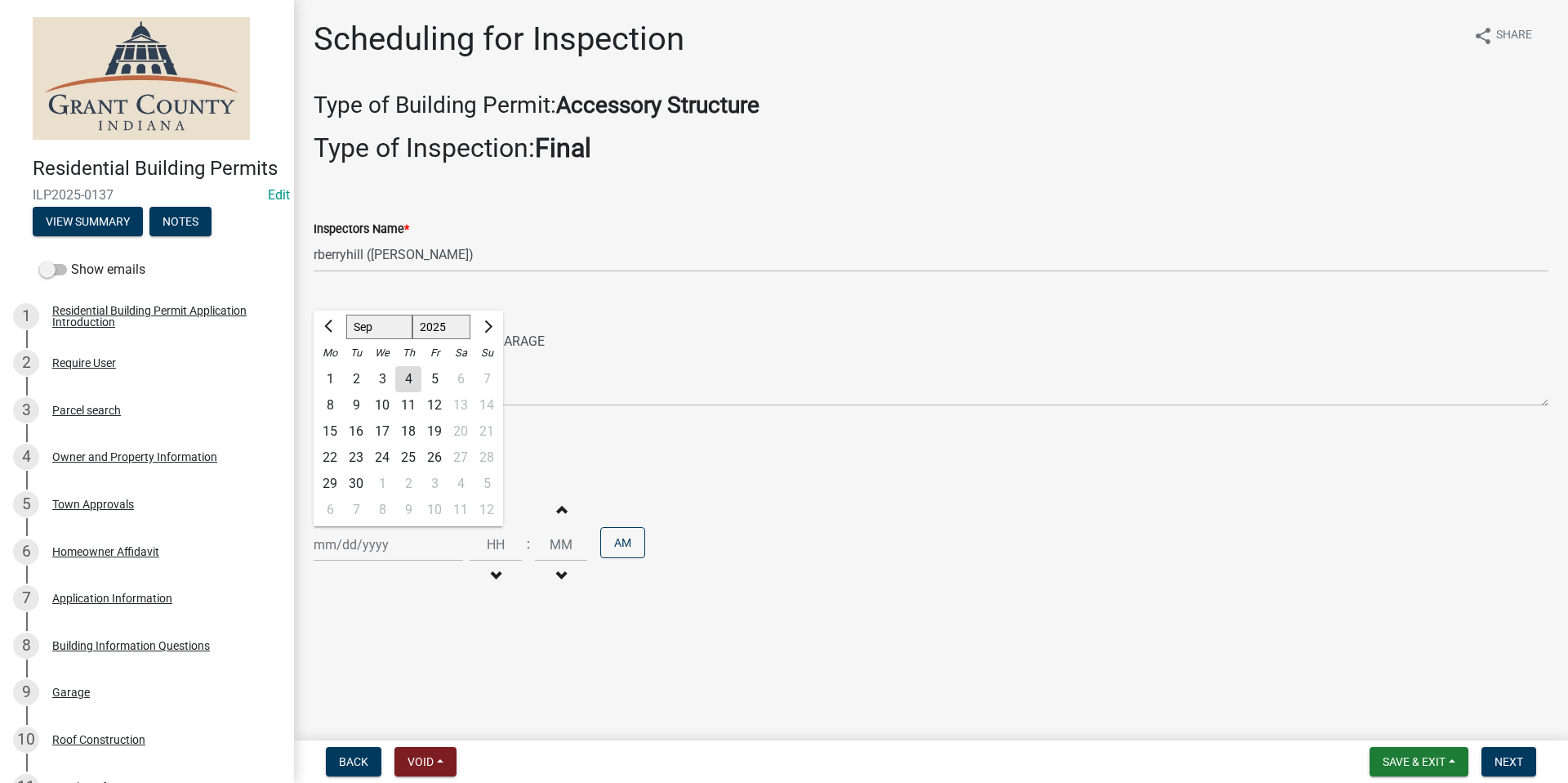
click at [377, 545] on div "Jan Feb Mar Apr May Jun Jul Aug Sep Oct Nov Dec 1525 1526 1527 1528 1529 1530 1…" at bounding box center [387, 544] width 149 height 34
click at [433, 374] on div "5" at bounding box center [434, 379] width 26 height 26
type input "09/05/2025"
click at [1504, 751] on button "Next" at bounding box center [1508, 761] width 54 height 29
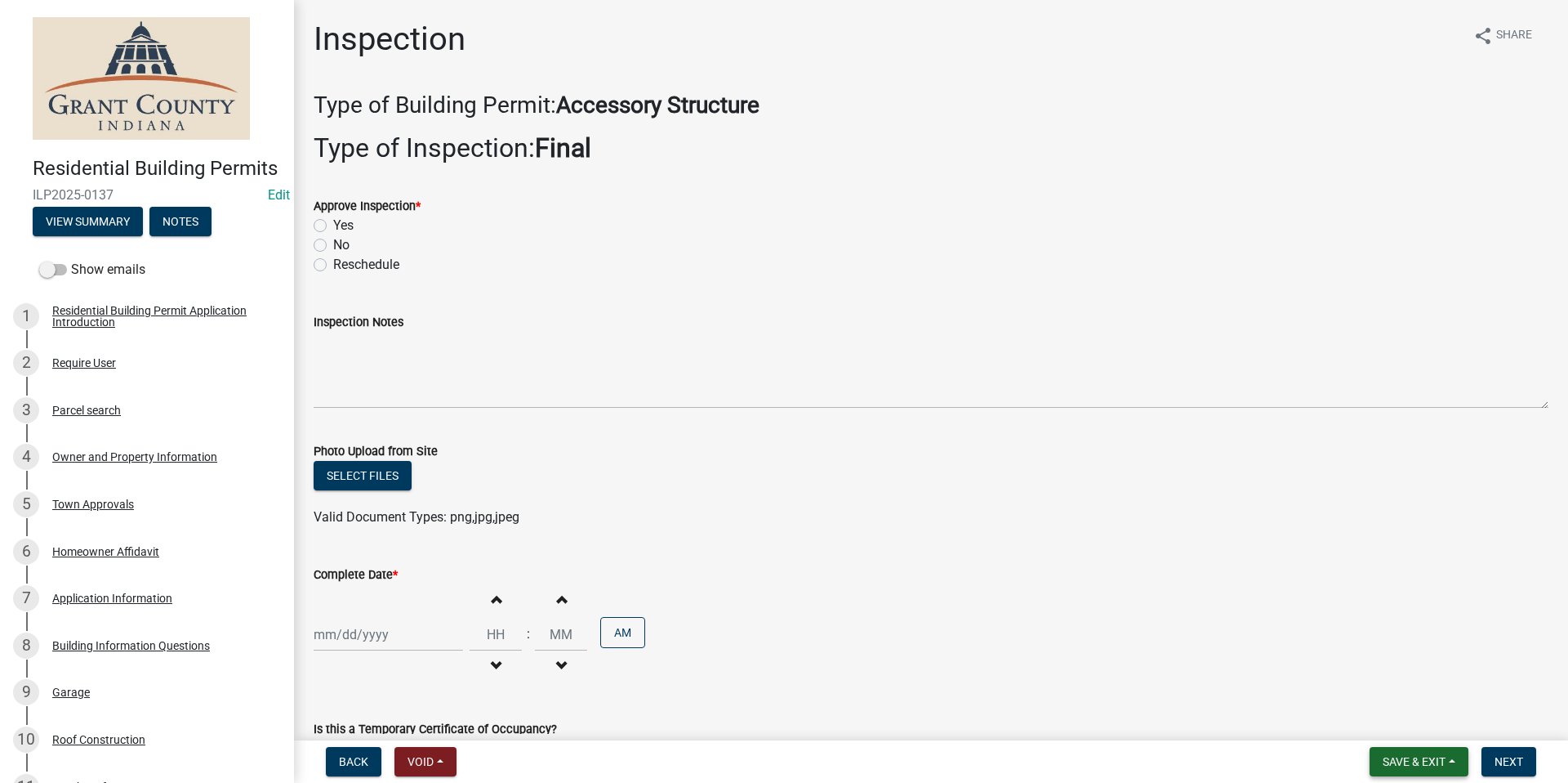
click at [1414, 748] on button "Save & Exit" at bounding box center [1419, 761] width 99 height 29
click at [1417, 738] on button "Save & Exit" at bounding box center [1402, 718] width 130 height 39
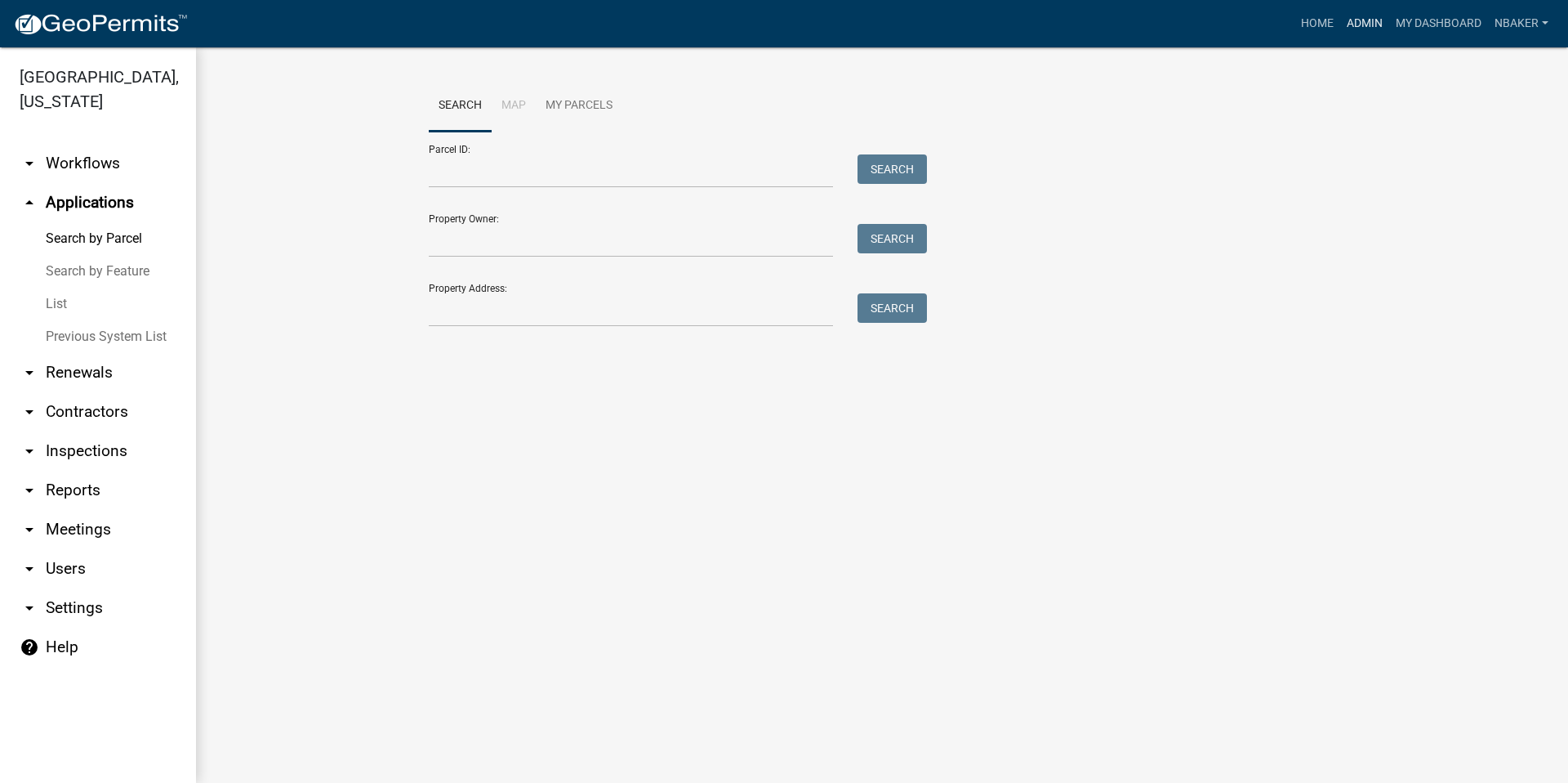
click at [1380, 18] on link "Admin" at bounding box center [1364, 23] width 49 height 31
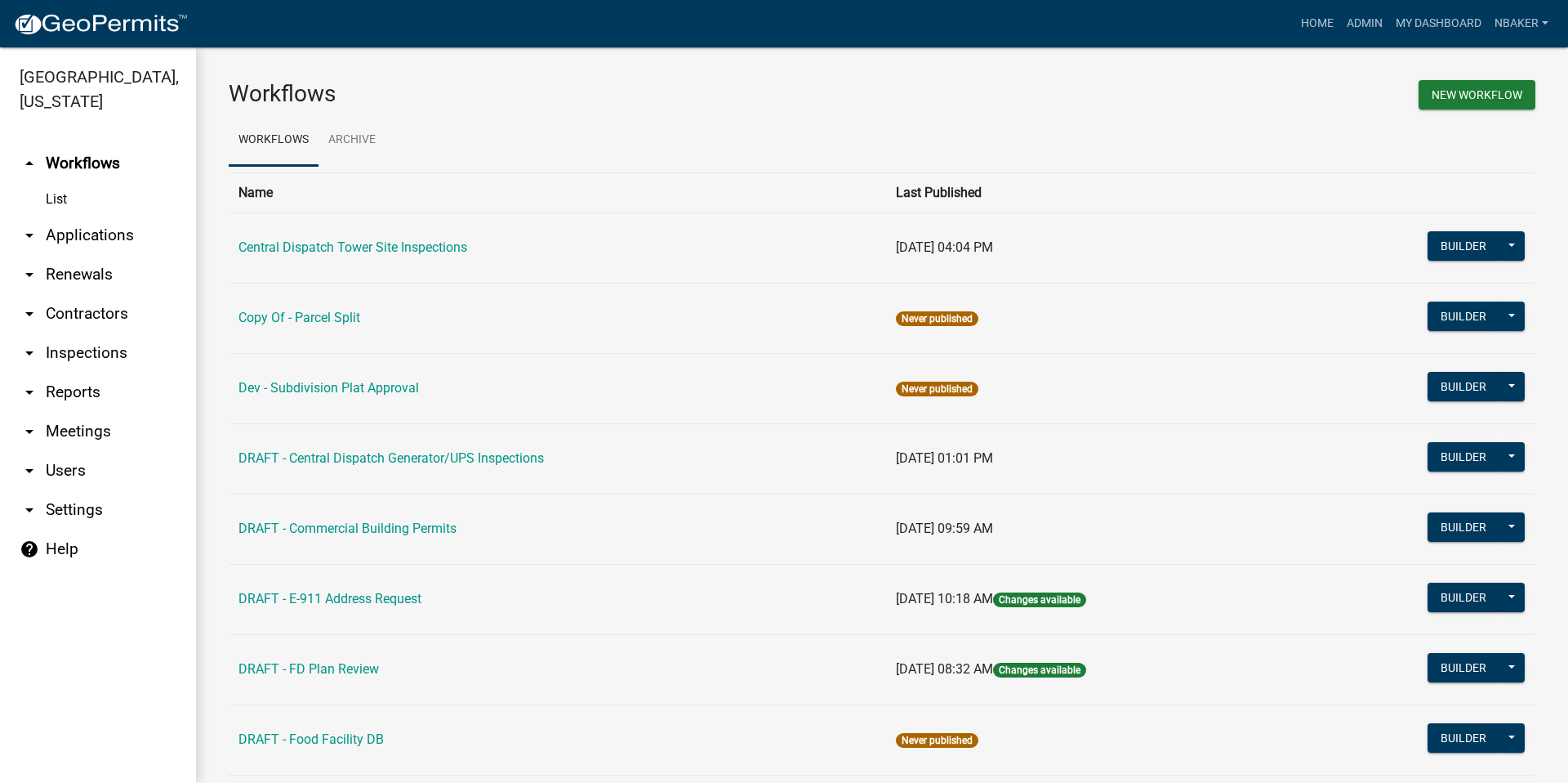
click at [110, 333] on link "arrow_drop_down Inspections" at bounding box center [98, 352] width 196 height 39
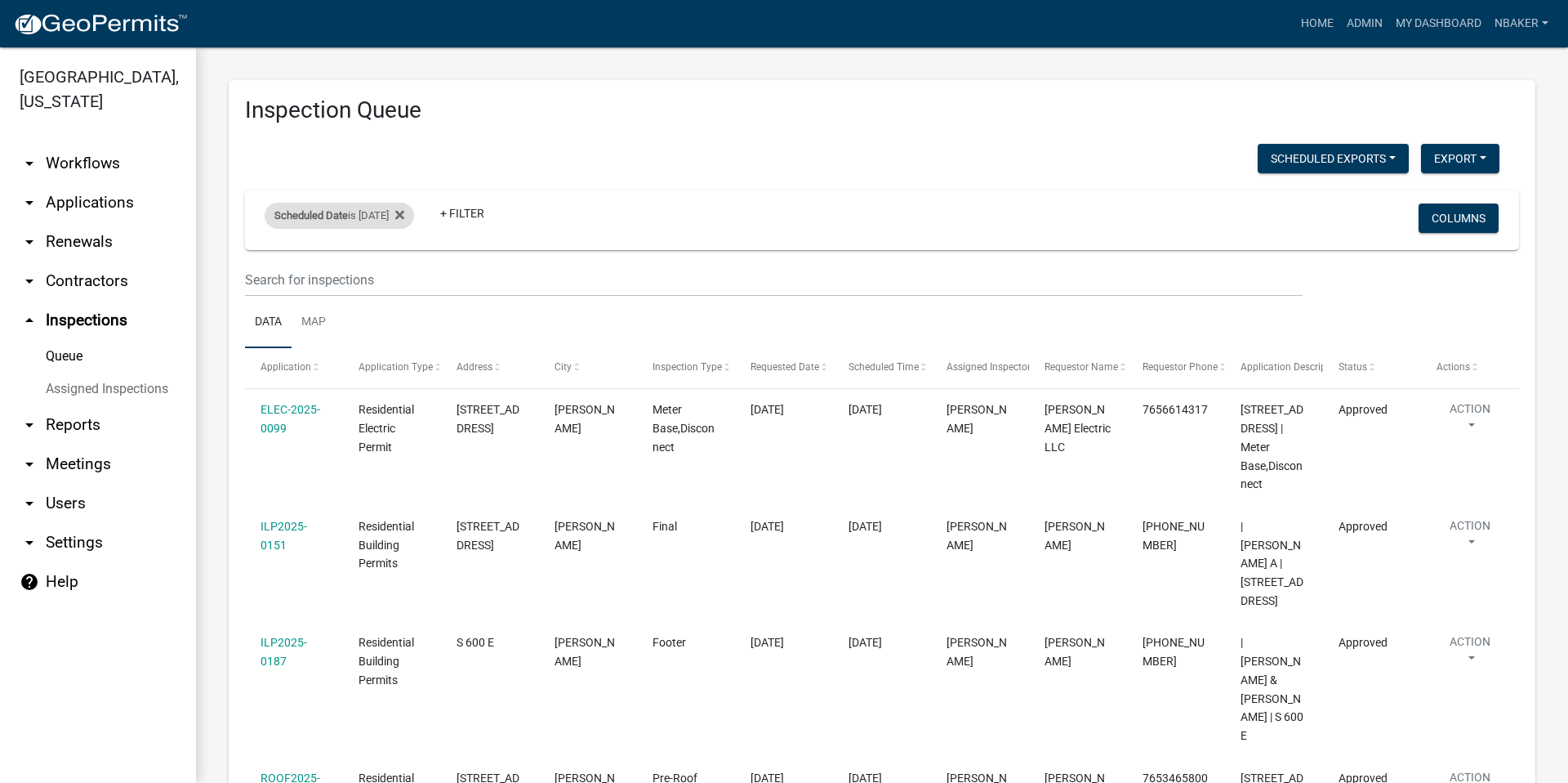
click at [399, 224] on div "Scheduled Date is 09/03/2025" at bounding box center [339, 216] width 149 height 26
click at [403, 283] on input "2025-09-03" at bounding box center [354, 276] width 115 height 34
type input "2025-09-05"
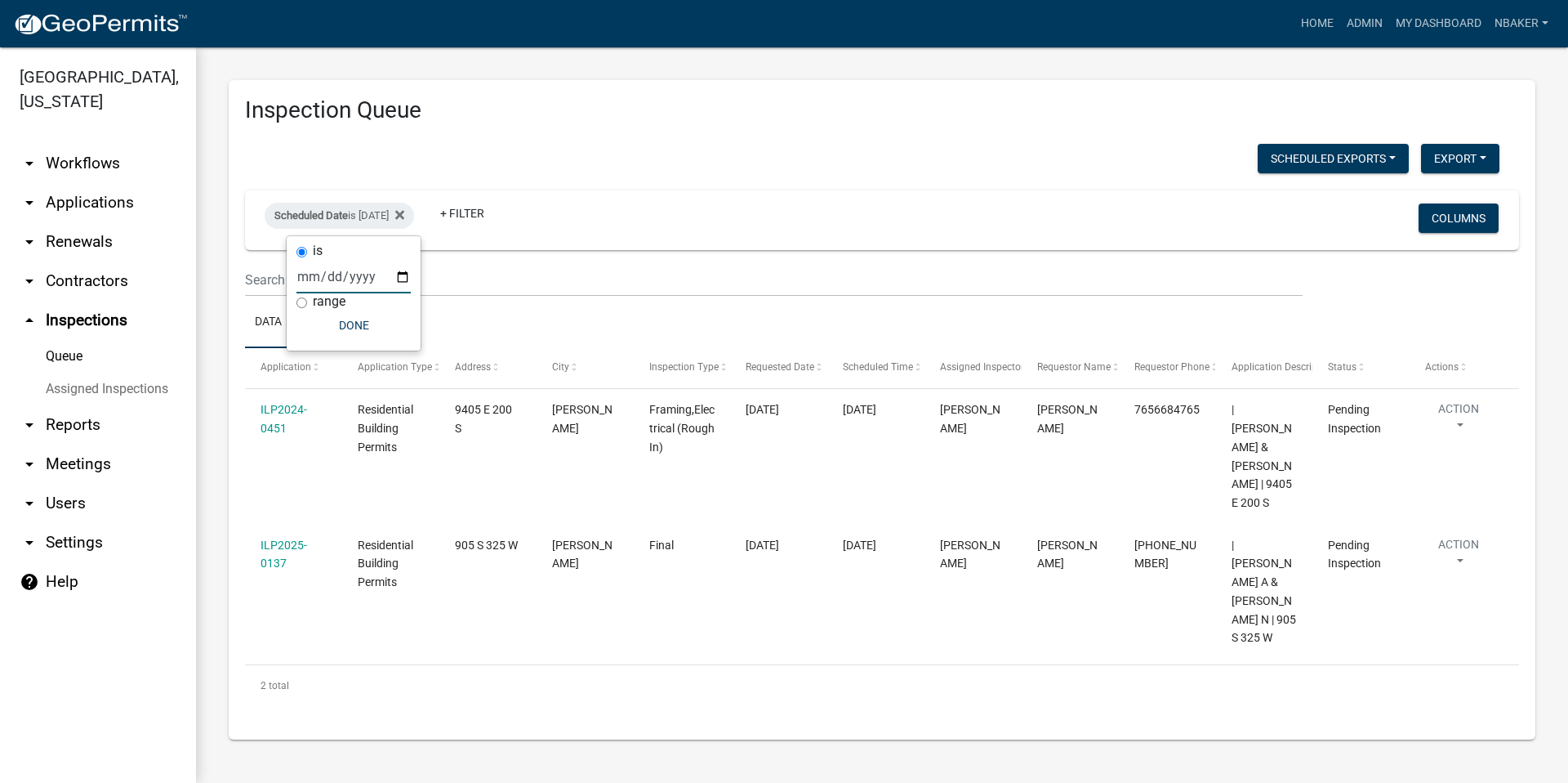
click at [1023, 720] on main "Inspection Queue Scheduled Exports + Create New Monthly Tower Site Inspections …" at bounding box center [882, 415] width 1372 height 736
click at [1497, 14] on link "nbaker" at bounding box center [1522, 23] width 67 height 31
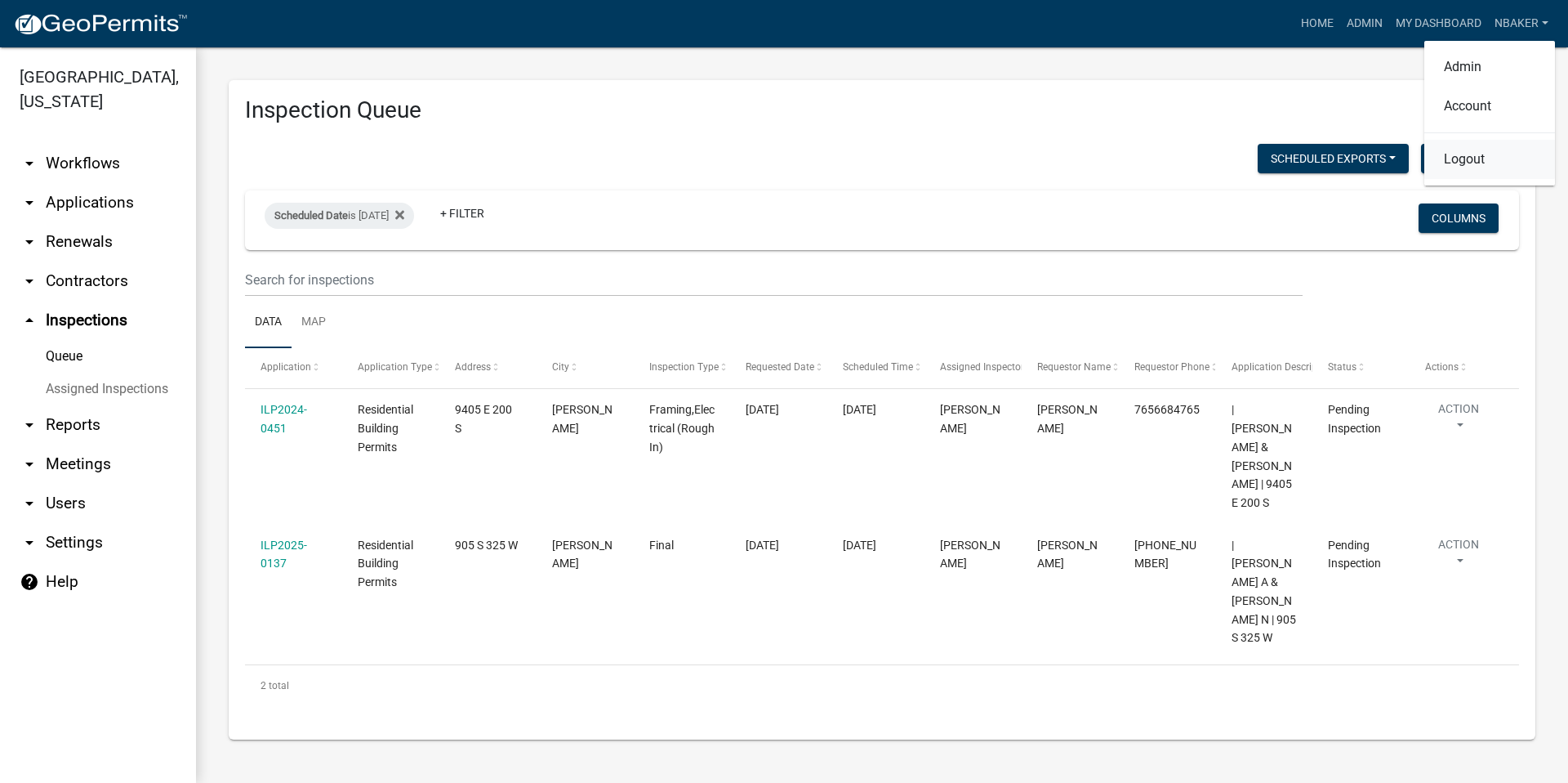
click at [1470, 161] on link "Logout" at bounding box center [1489, 159] width 130 height 39
